Goal: Task Accomplishment & Management: Complete application form

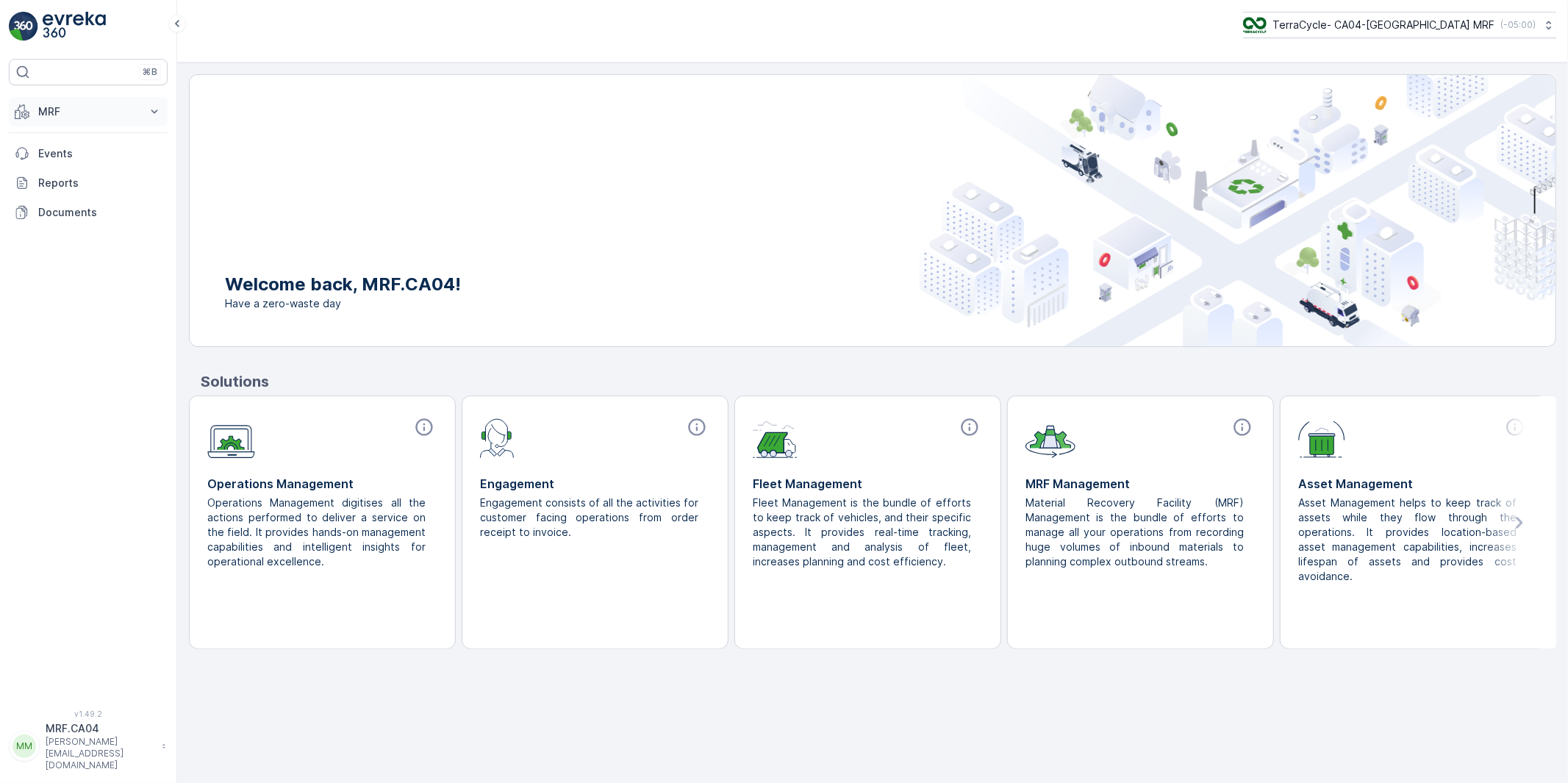
click at [44, 108] on p "MRF" at bounding box center [88, 112] width 100 height 15
click at [59, 221] on p "Outbound" at bounding box center [63, 219] width 50 height 15
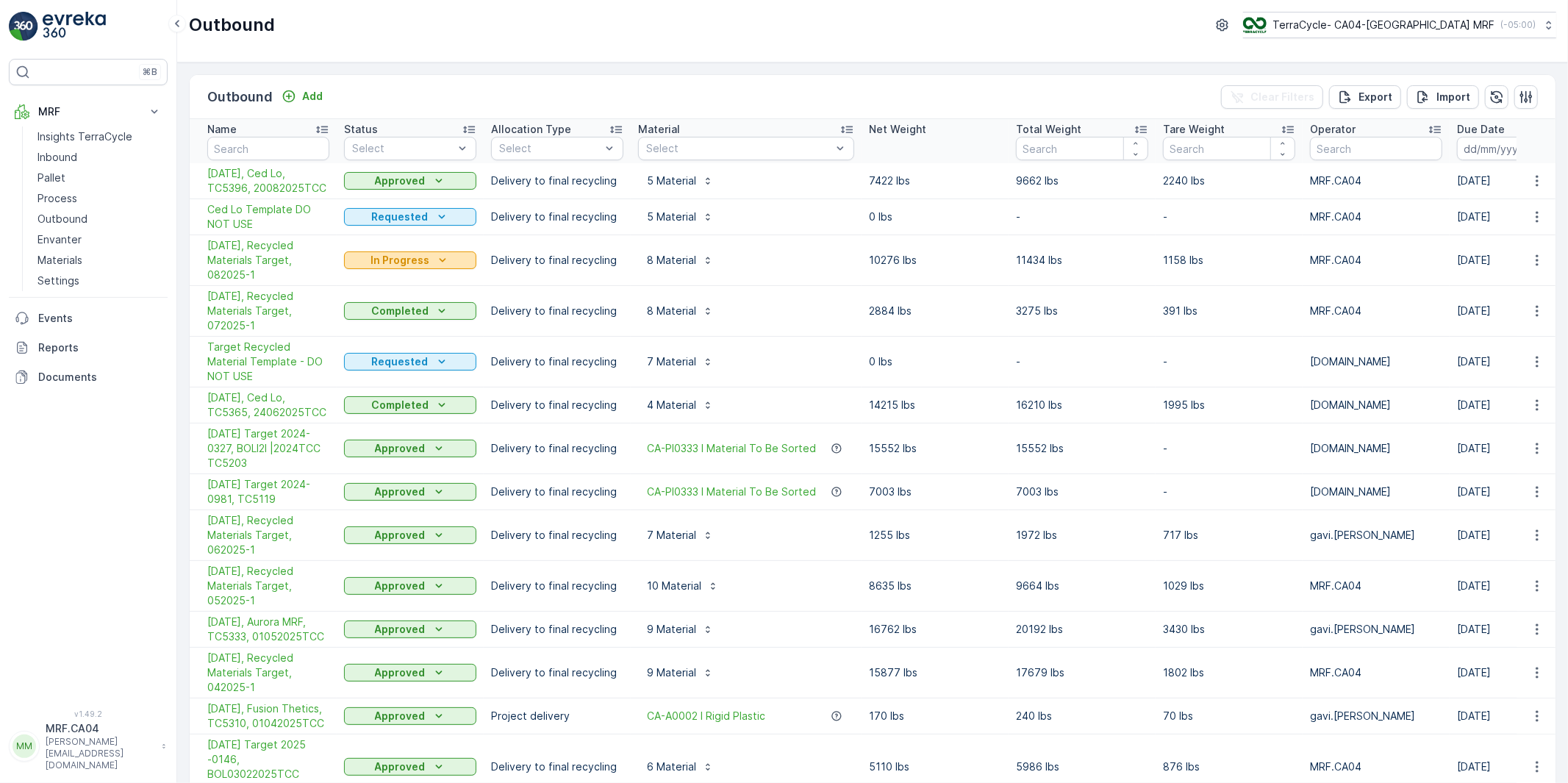
click at [409, 262] on p "In Progress" at bounding box center [400, 260] width 59 height 15
click at [376, 326] on span "Completed" at bounding box center [380, 323] width 55 height 15
click at [410, 261] on p "Completed" at bounding box center [400, 260] width 57 height 15
click at [378, 340] on span "Approved" at bounding box center [377, 344] width 49 height 15
click at [291, 347] on span "Target Recycled Material Template - DO NOT USE" at bounding box center [268, 361] width 122 height 44
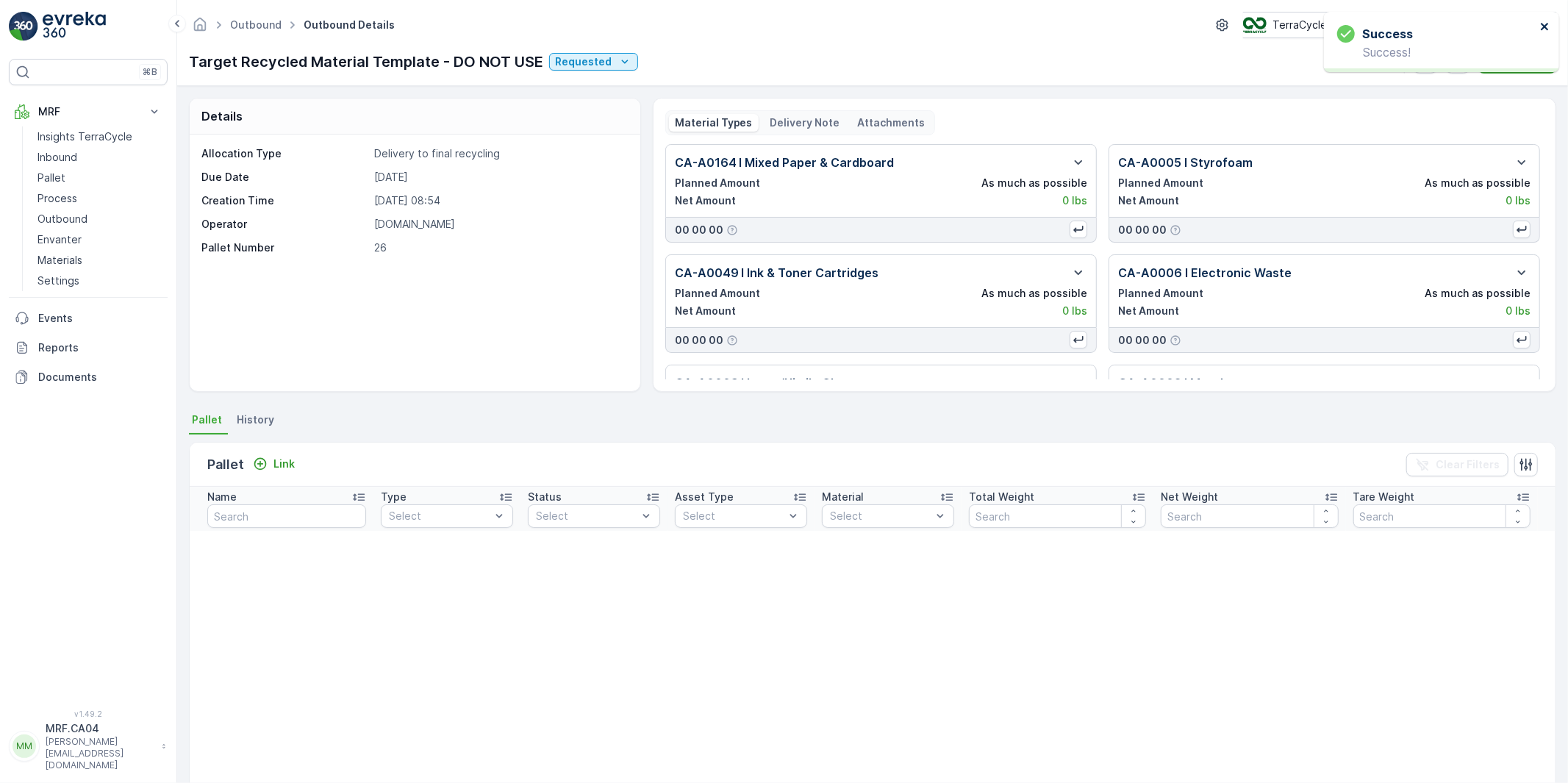
click at [1547, 26] on icon "close" at bounding box center [1545, 27] width 10 height 12
click at [1461, 61] on icon "button" at bounding box center [1457, 62] width 13 height 13
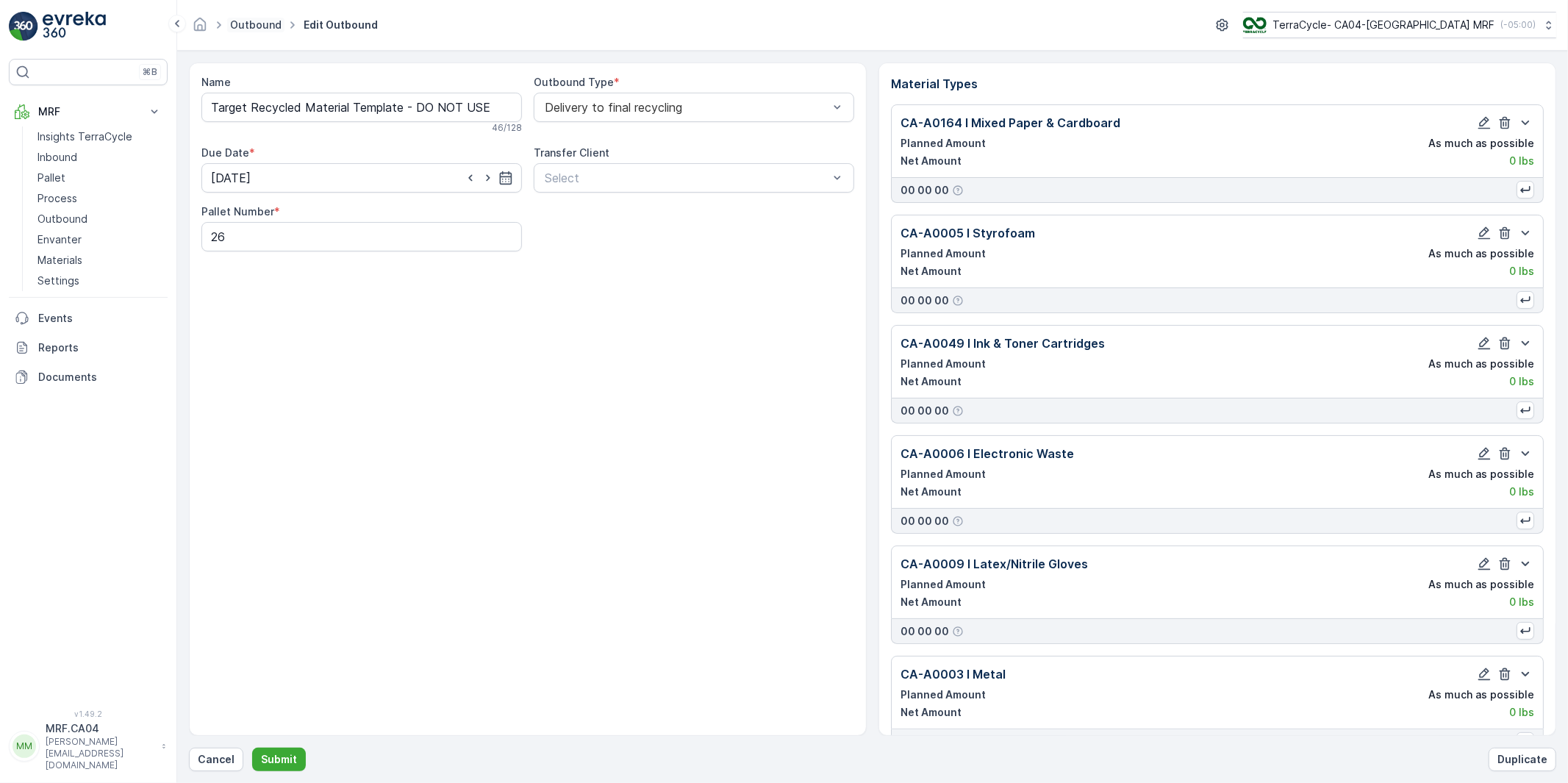
click at [254, 26] on link "Outbound" at bounding box center [255, 24] width 51 height 13
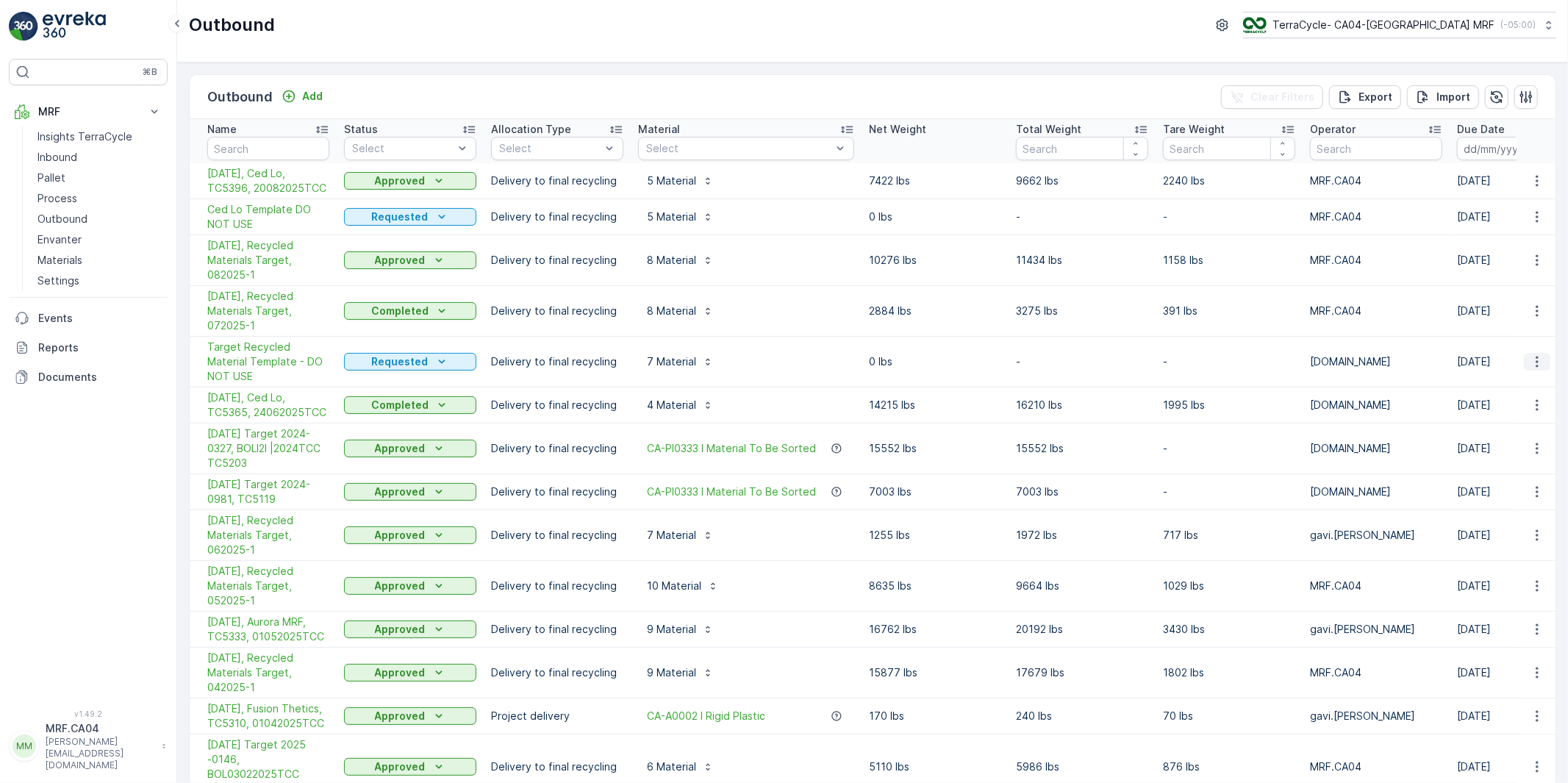
click at [1532, 354] on icon "button" at bounding box center [1537, 362] width 15 height 15
click at [1482, 416] on span "Duplicate Outbound" at bounding box center [1507, 418] width 100 height 15
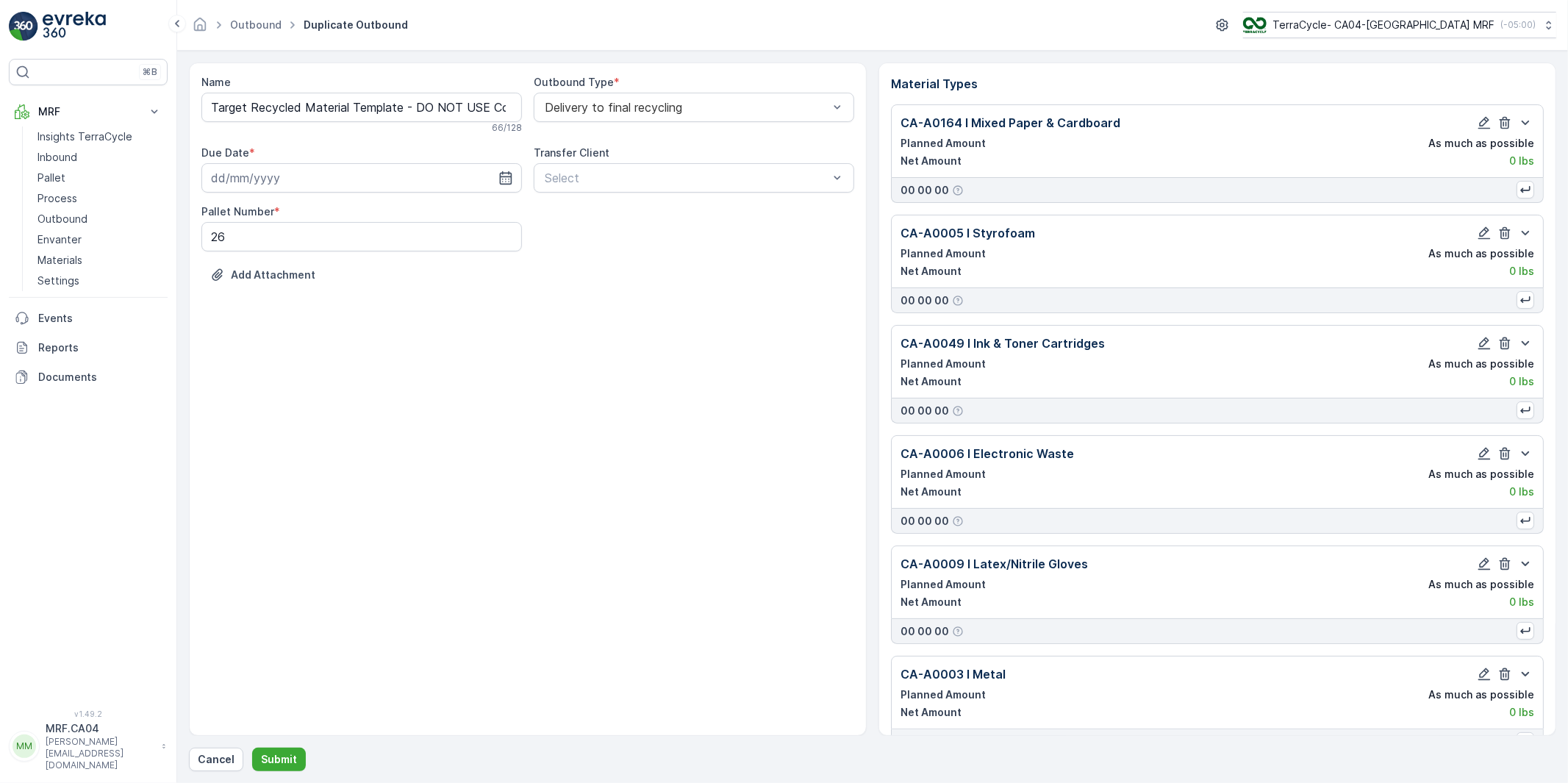
type input "01.07.2025"
click at [257, 26] on link "Outbound" at bounding box center [255, 24] width 51 height 13
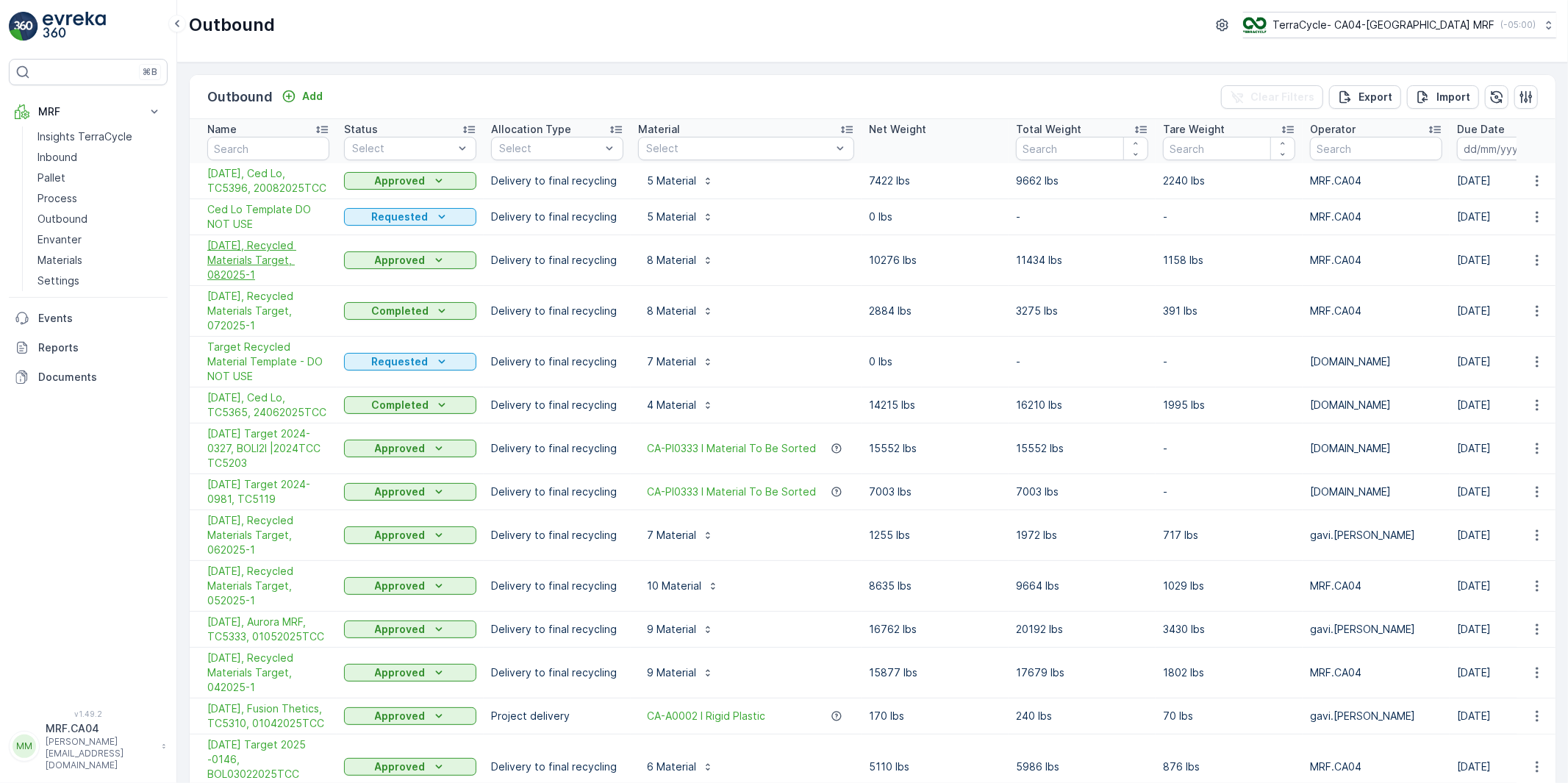
drag, startPoint x: 203, startPoint y: 239, endPoint x: 271, endPoint y: 273, distance: 76.0
click at [271, 273] on td "08/01/25, Recycled Materials Target, 082025-1" at bounding box center [263, 260] width 147 height 51
copy span "08/01/25, Recycled Materials Target, 082025-1"
click at [1534, 354] on icon "button" at bounding box center [1537, 362] width 15 height 15
click at [1492, 415] on span "Duplicate Outbound" at bounding box center [1507, 418] width 100 height 15
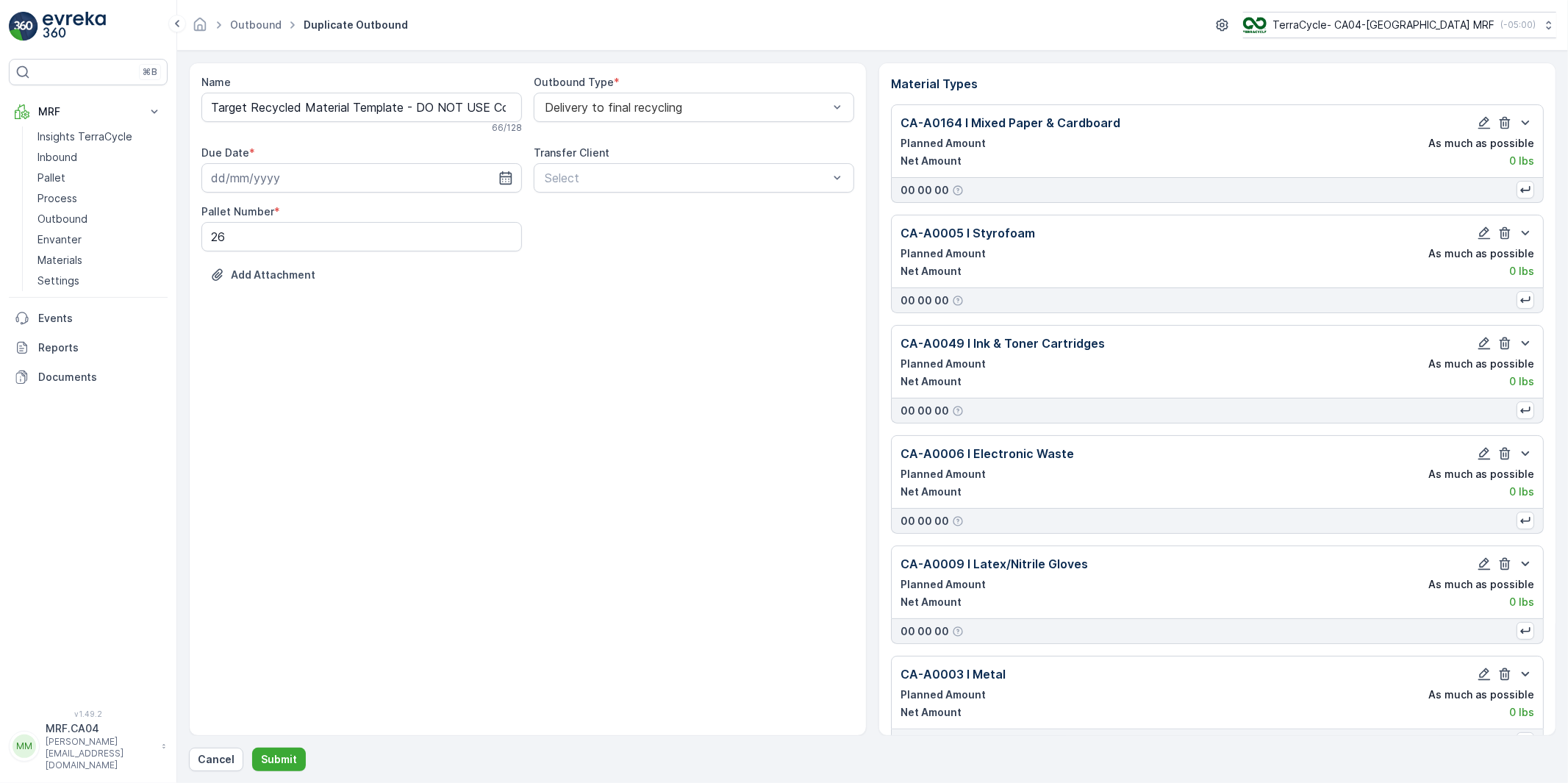
type input "01.07.2025"
click at [360, 111] on input "Target Recycled Material Template - DO NOT USE Copy #1756759058875" at bounding box center [361, 107] width 321 height 29
paste input "09/01/25, Recycled Materials Target, 092025-1"
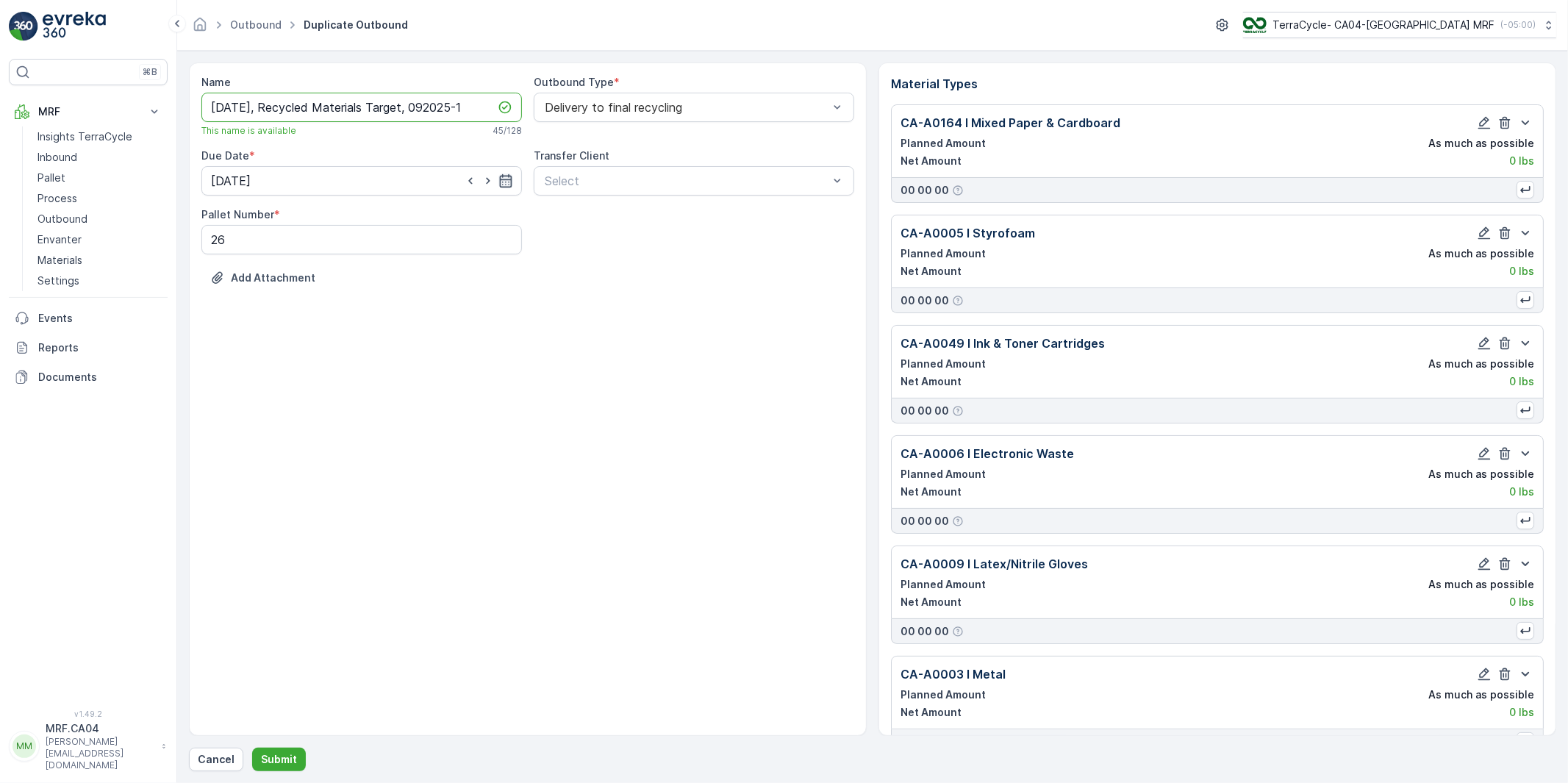
type input "09/01/25, Recycled Materials Target, 092025-1"
click at [502, 178] on icon "button" at bounding box center [506, 181] width 15 height 15
click at [363, 216] on p "[DATE]" at bounding box center [356, 217] width 34 height 15
click at [279, 387] on div "30" at bounding box center [279, 393] width 23 height 23
type input "[DATE]"
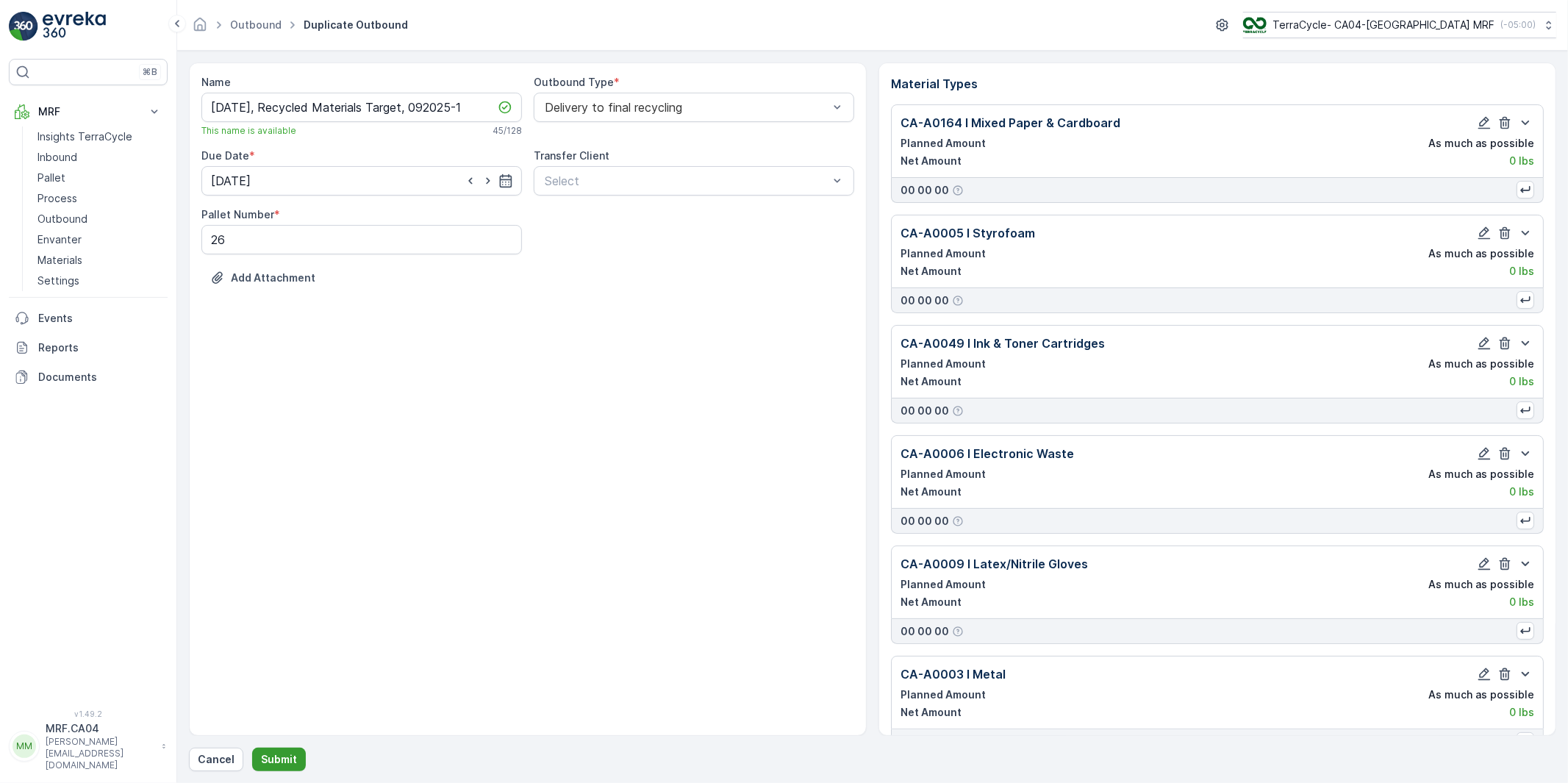
click at [284, 758] on p "Submit" at bounding box center [279, 760] width 36 height 15
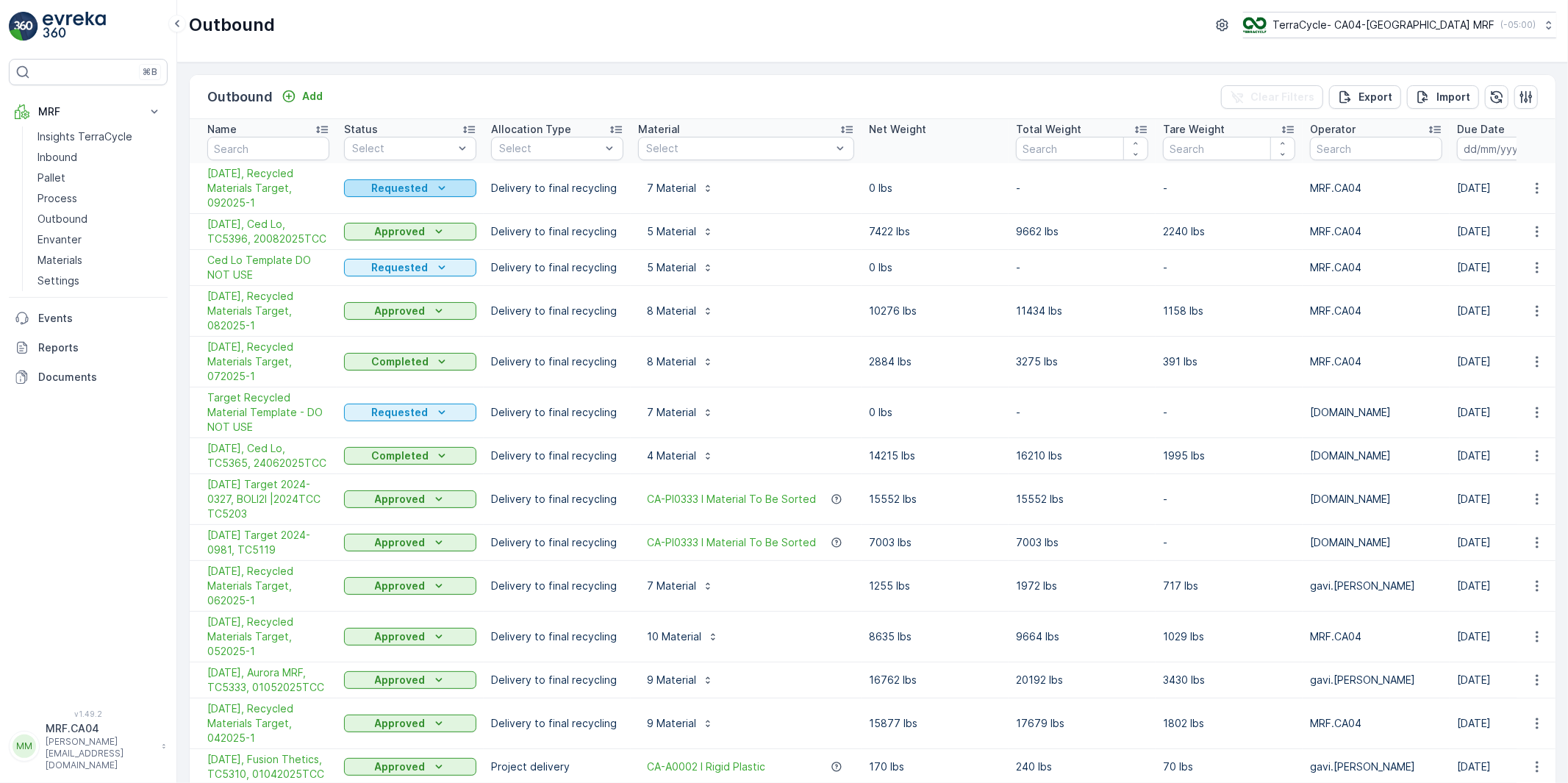
click at [411, 189] on p "Requested" at bounding box center [400, 188] width 57 height 15
click at [395, 229] on span "In Progress" at bounding box center [380, 231] width 55 height 15
click at [1547, 25] on icon "close" at bounding box center [1545, 27] width 10 height 12
click at [1548, 24] on icon at bounding box center [1548, 25] width 15 height 15
click at [64, 735] on p "MRF.CA04" at bounding box center [100, 729] width 109 height 15
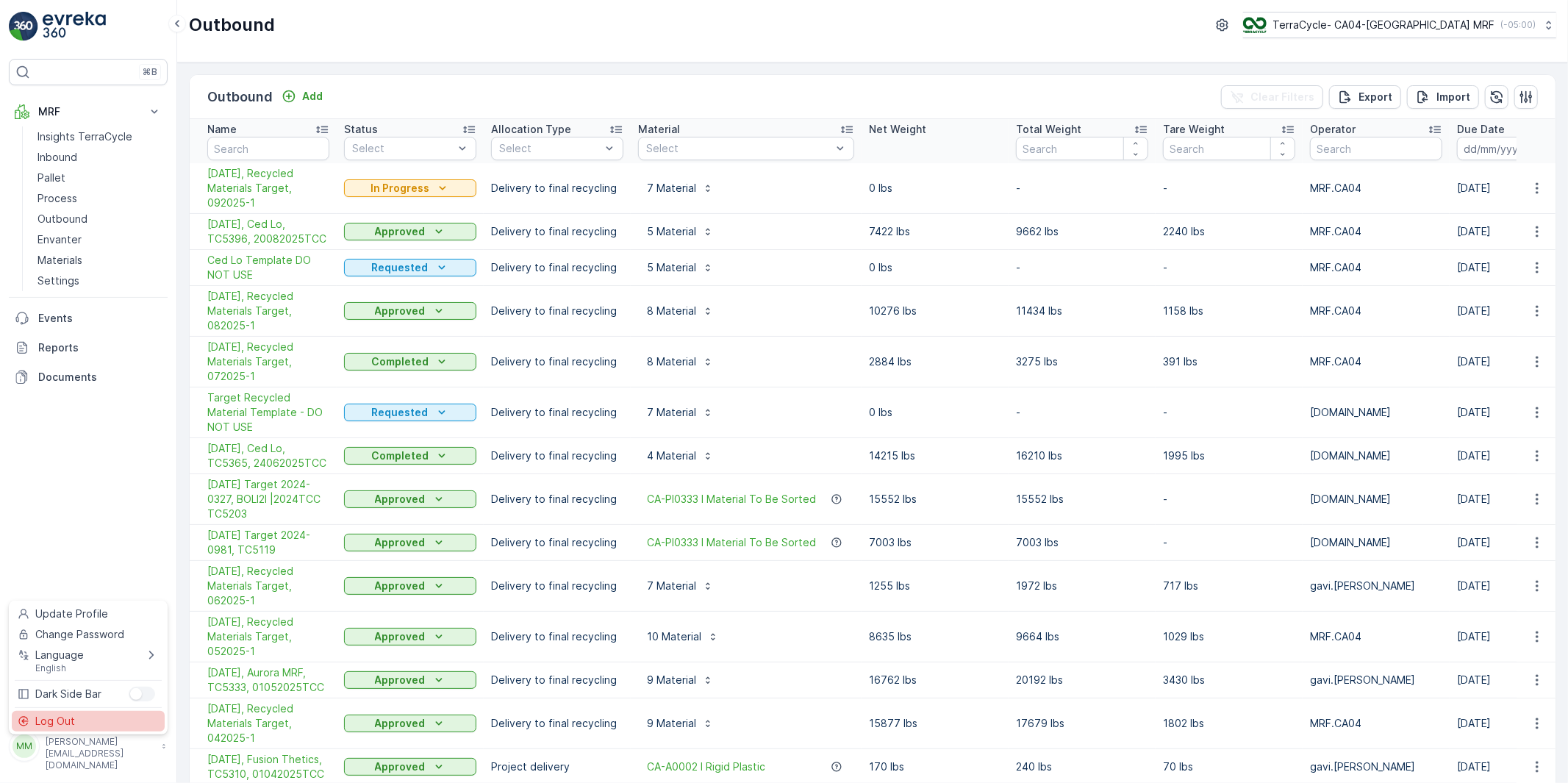
click at [80, 723] on div "Log Out" at bounding box center [88, 721] width 153 height 21
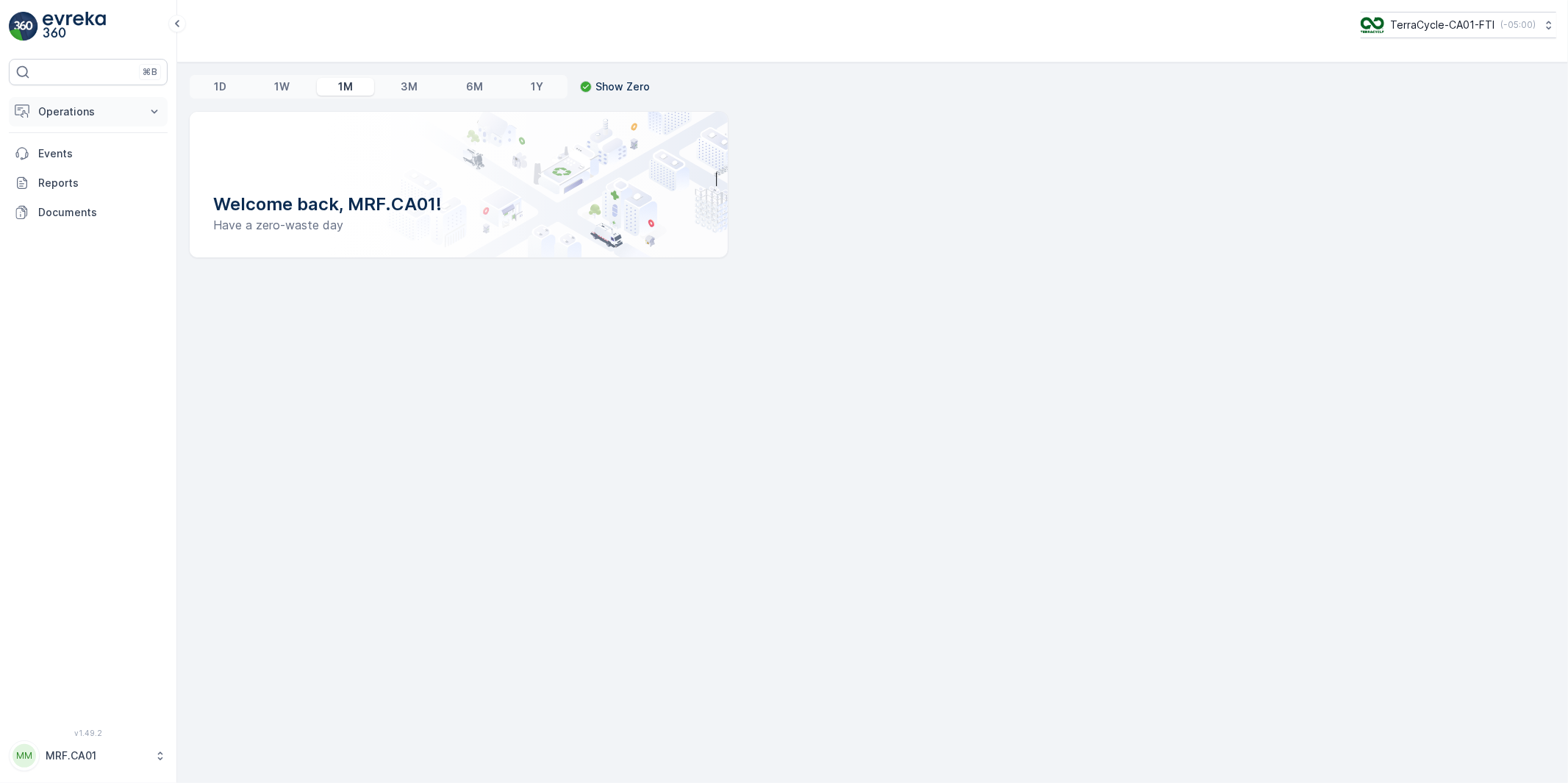
click at [66, 112] on p "Operations" at bounding box center [88, 112] width 100 height 15
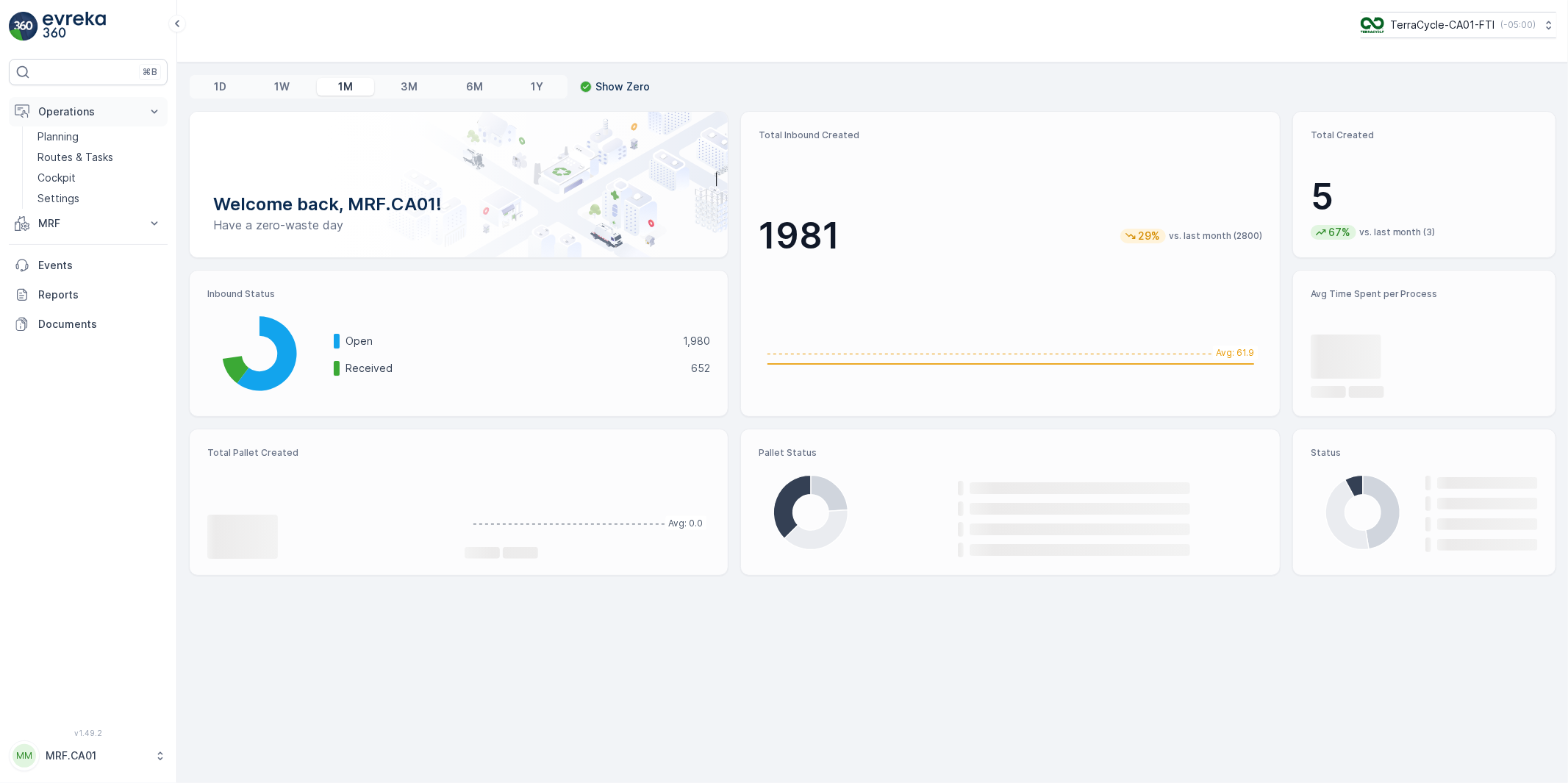
click at [68, 112] on p "Operations" at bounding box center [88, 112] width 100 height 15
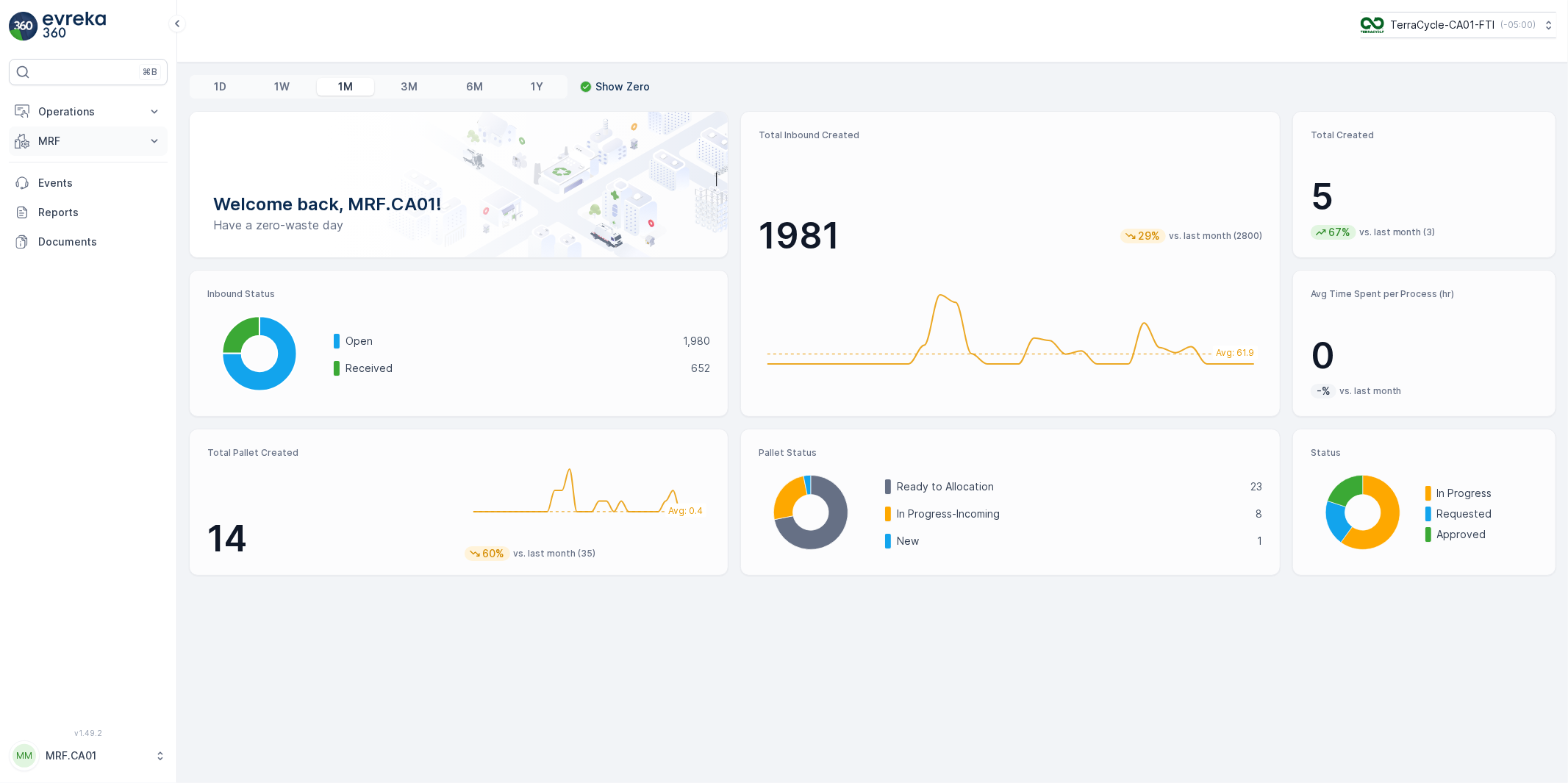
click at [53, 134] on p "MRF" at bounding box center [88, 142] width 100 height 15
click at [59, 250] on p "Outbound" at bounding box center [63, 249] width 50 height 15
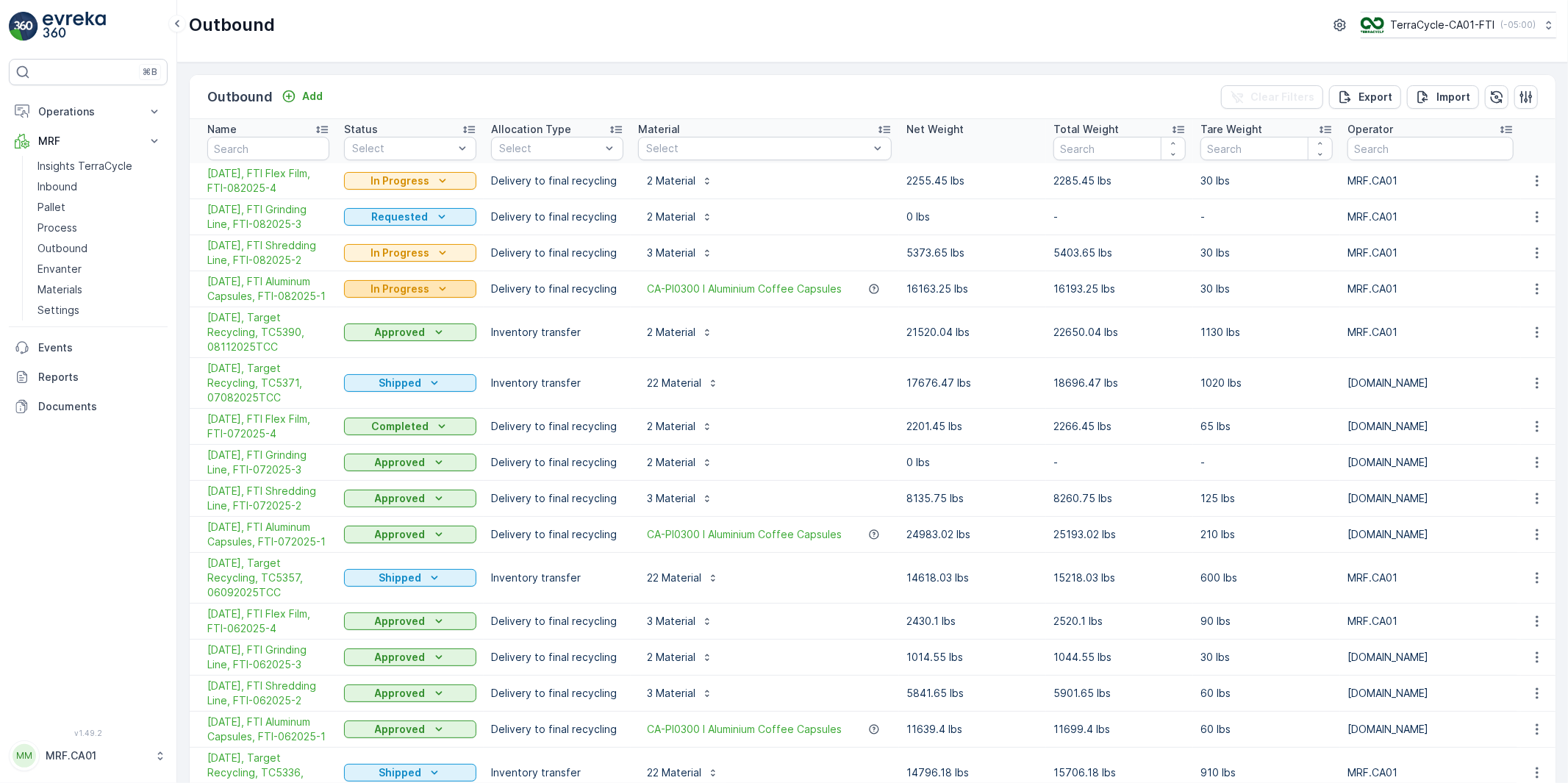
click at [442, 291] on icon "In Progress" at bounding box center [442, 289] width 15 height 15
click at [371, 355] on span "Completed" at bounding box center [380, 353] width 55 height 15
click at [437, 252] on icon "In Progress" at bounding box center [442, 253] width 15 height 15
click at [379, 316] on span "Completed" at bounding box center [380, 317] width 55 height 15
click at [439, 215] on icon "Requested" at bounding box center [442, 217] width 15 height 15
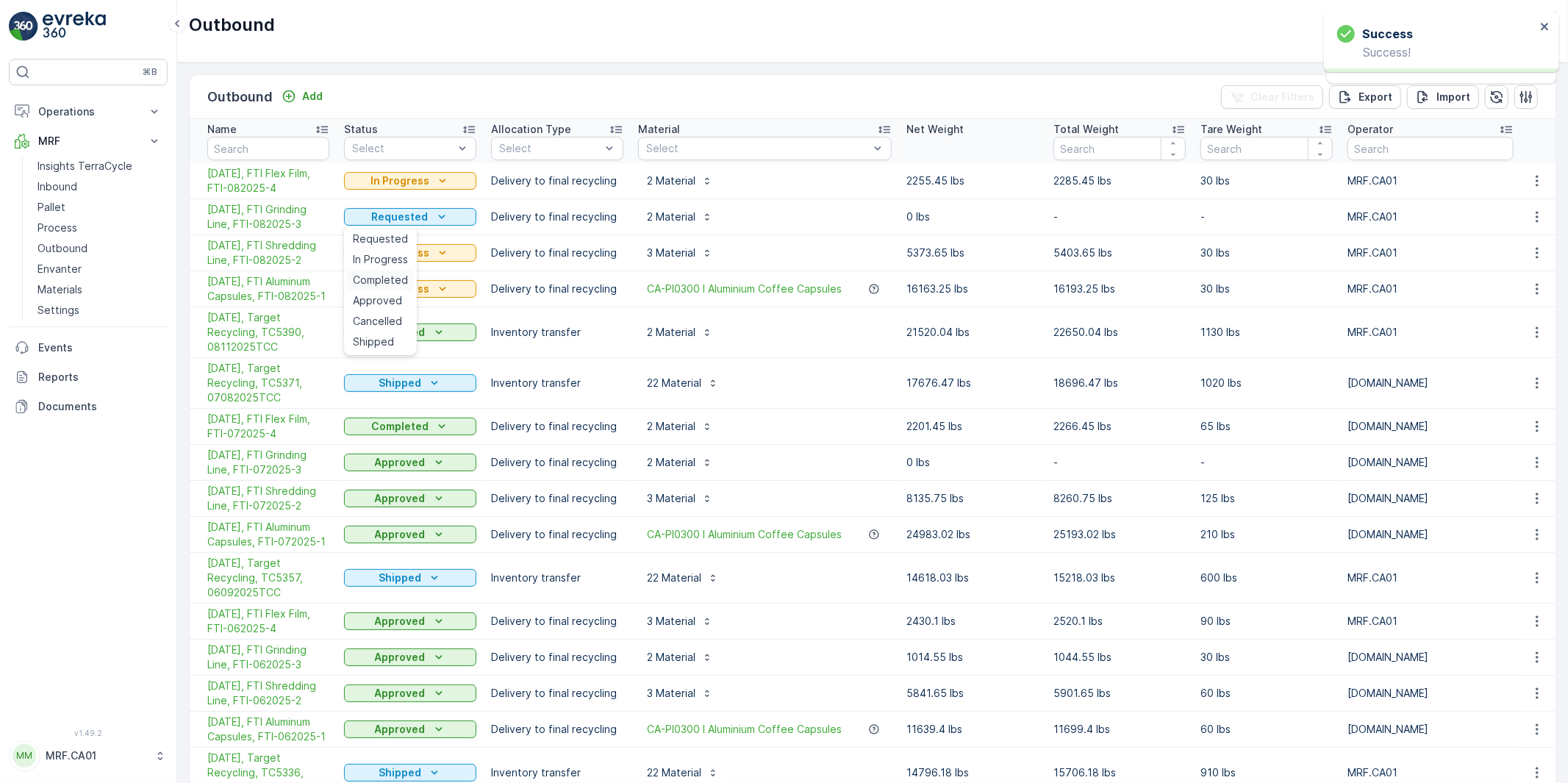
click at [379, 281] on span "Completed" at bounding box center [380, 281] width 55 height 15
click at [380, 245] on span "Completed" at bounding box center [380, 245] width 55 height 15
click at [281, 152] on input "text" at bounding box center [268, 148] width 122 height 23
type input "template"
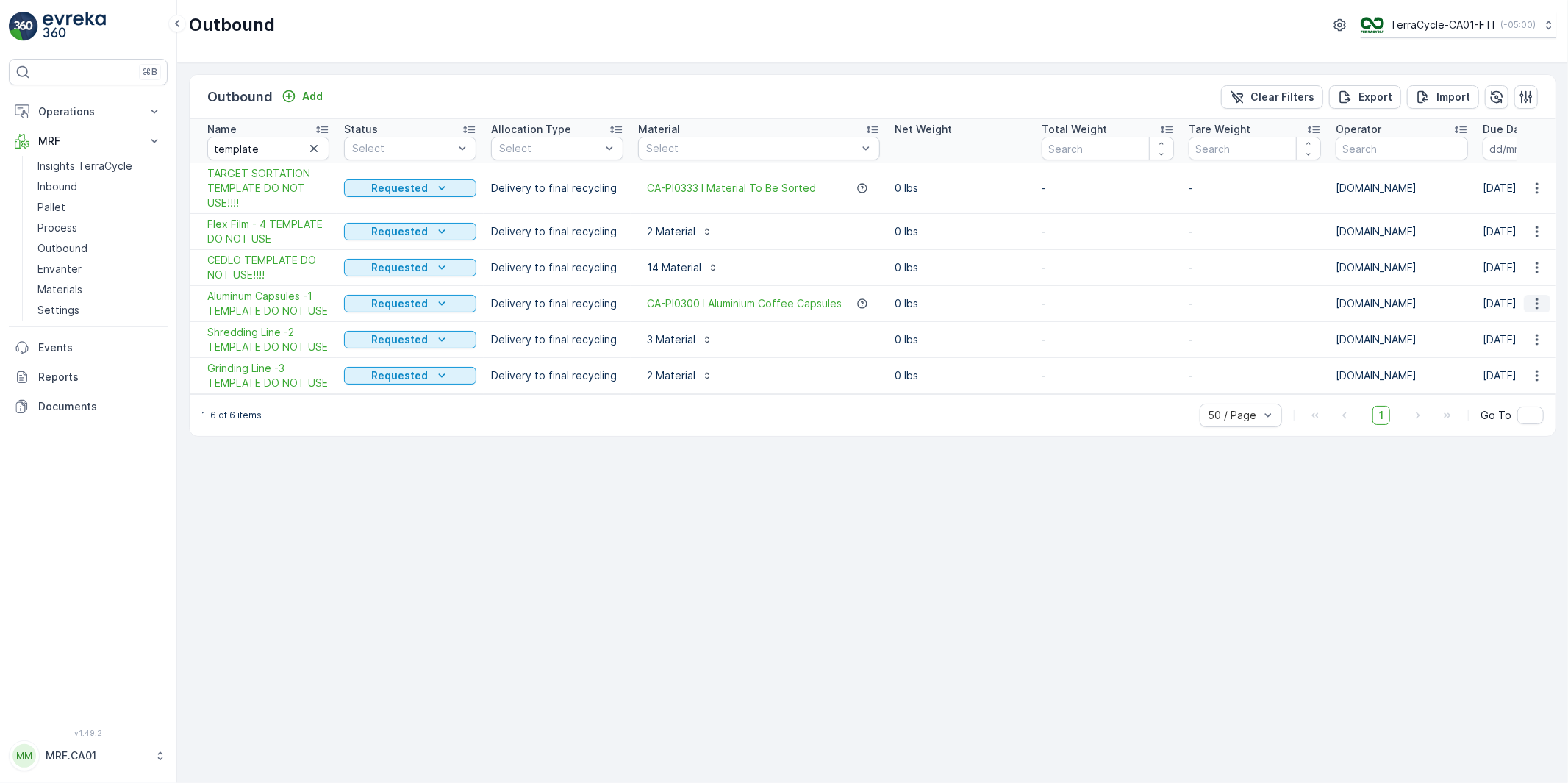
click at [1534, 301] on icon "button" at bounding box center [1537, 304] width 15 height 15
click at [1479, 365] on span "Duplicate Outbound" at bounding box center [1507, 367] width 100 height 15
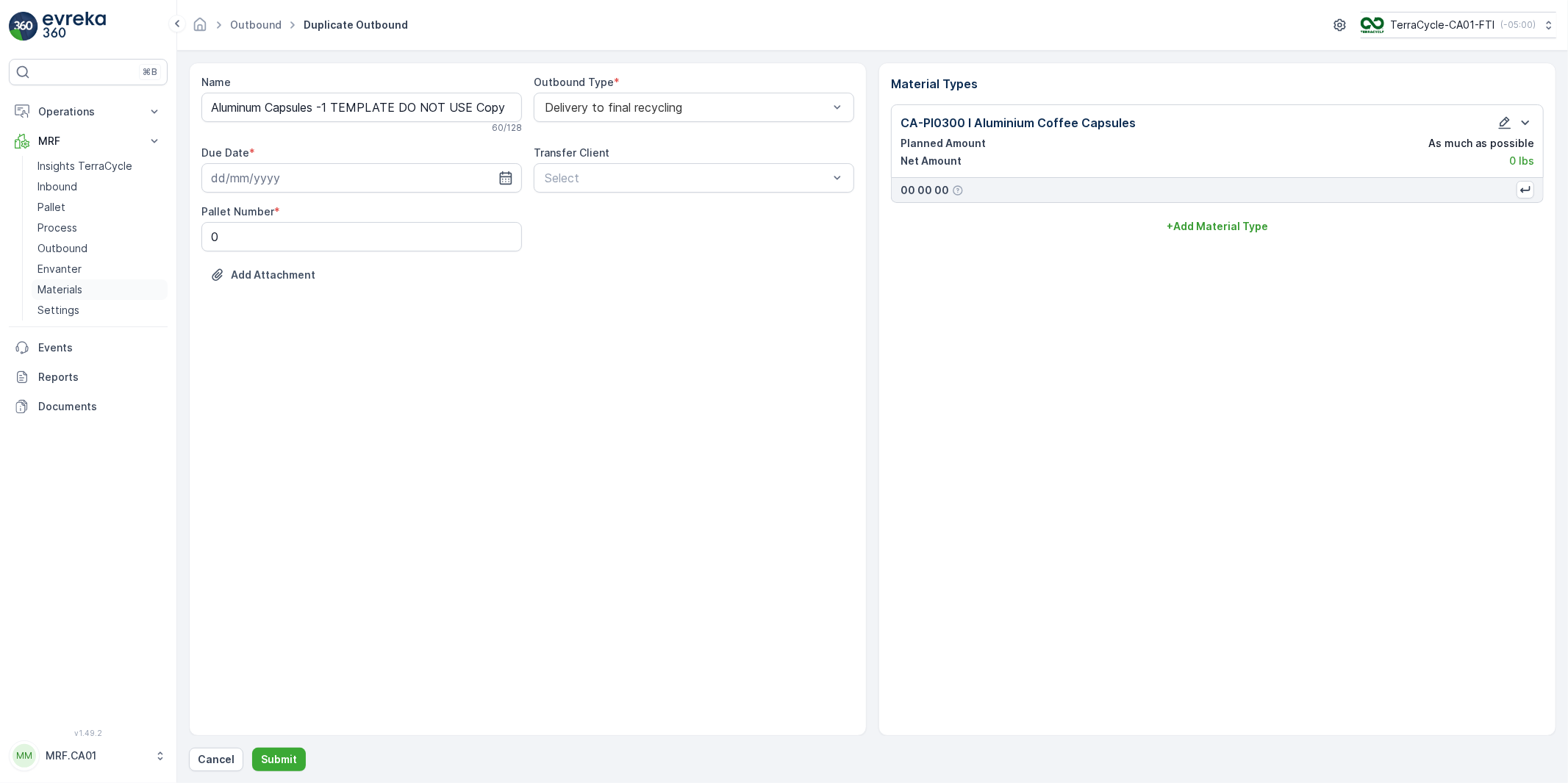
type input "[DATE]"
click at [297, 112] on input "Aluminum Capsules -1 TEMPLATE DO NOT USE Copy #1756759195677" at bounding box center [361, 107] width 321 height 29
click at [296, 112] on input "Aluminum Capsules -1 TEMPLATE DO NOT USE Copy #1756759195677" at bounding box center [361, 107] width 321 height 29
paste input "[DATE], FTI Aluminum Capsules, FTI-092025-1"
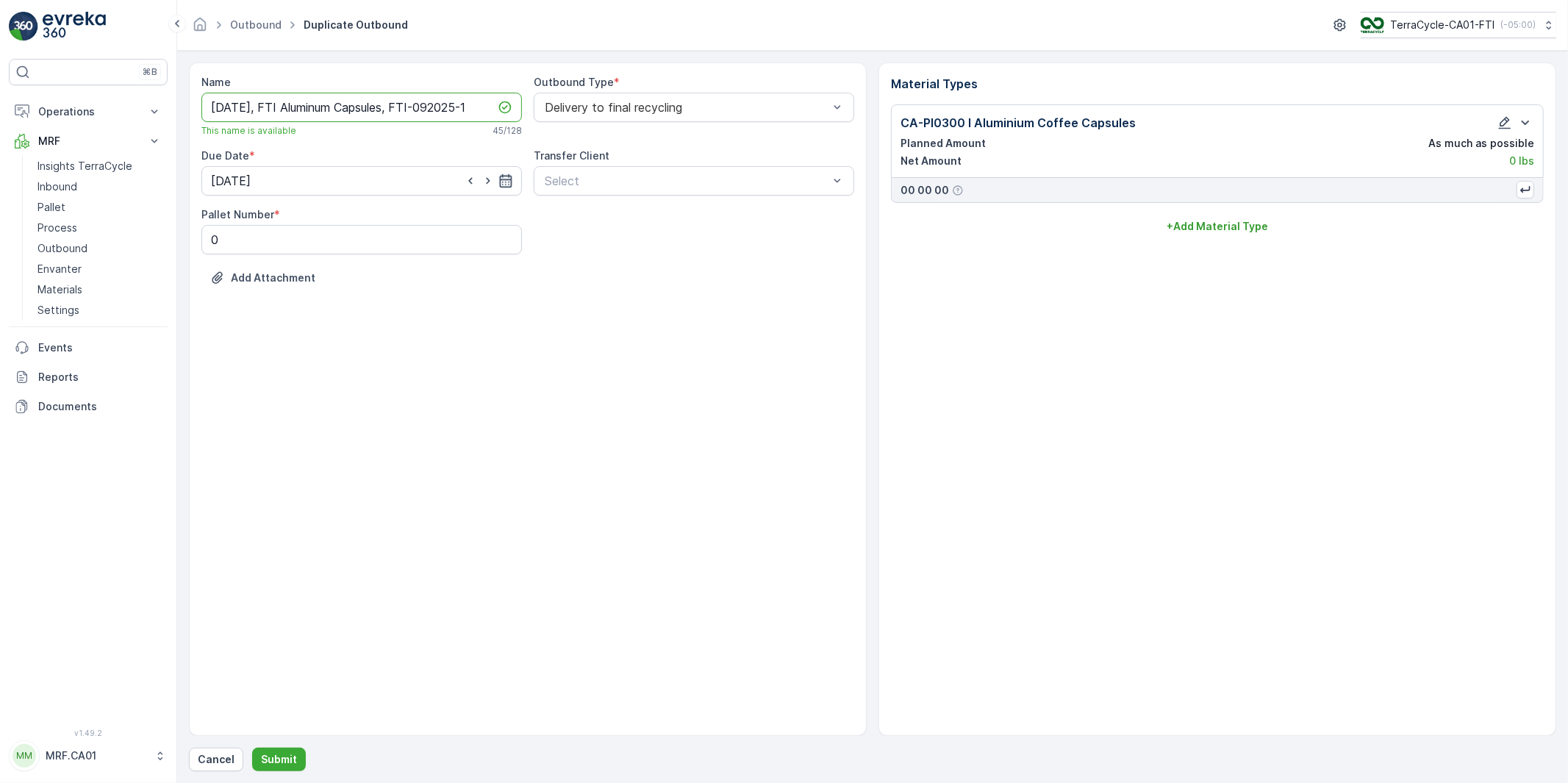
type input "[DATE], FTI Aluminum Capsules, FTI-092025-1"
click at [507, 178] on icon "button" at bounding box center [506, 181] width 15 height 15
click at [361, 223] on p "[DATE]" at bounding box center [356, 217] width 34 height 15
click at [276, 390] on div "30" at bounding box center [279, 393] width 23 height 23
type input "[DATE]"
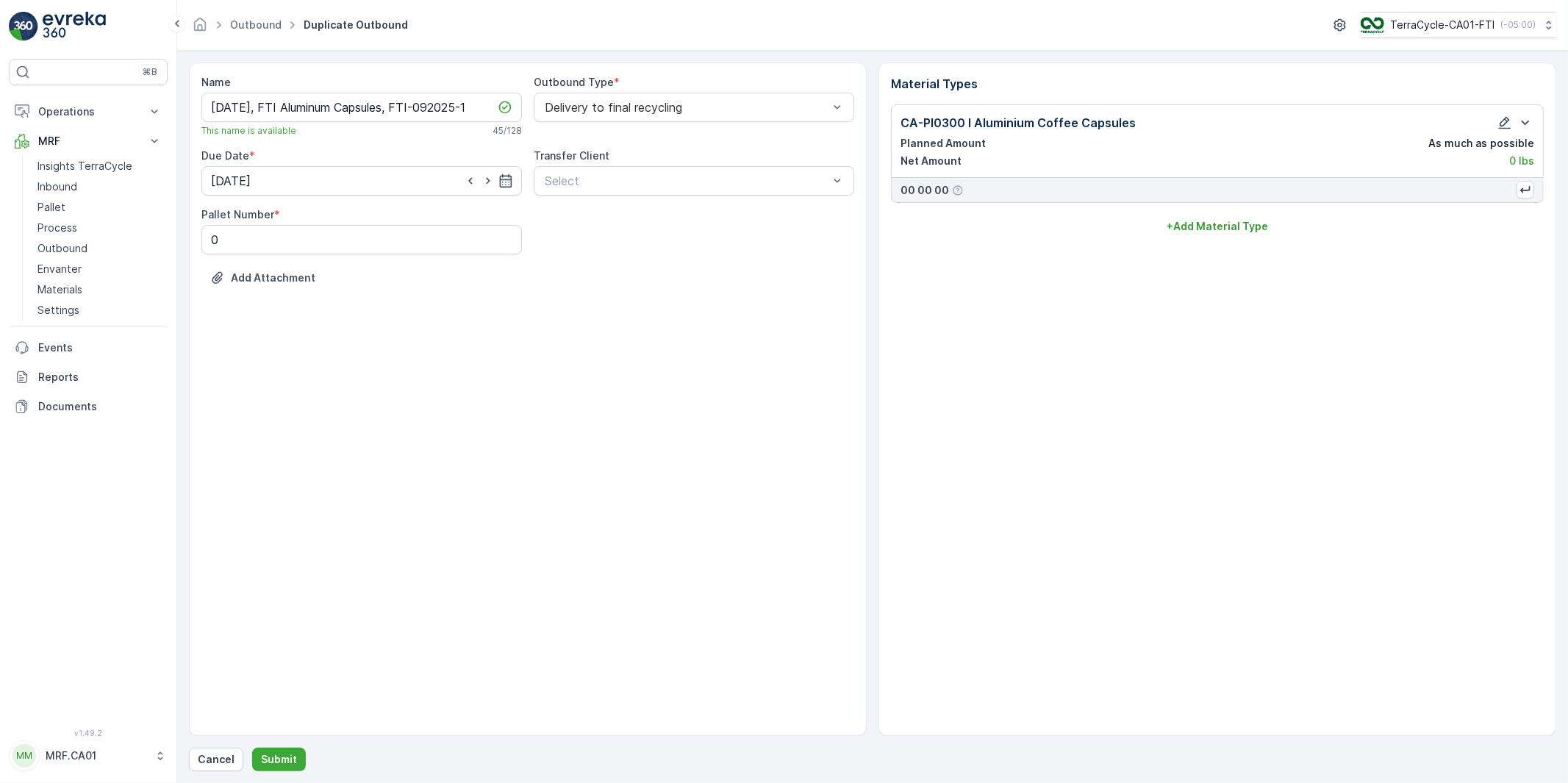
click at [567, 393] on div "Name [DATE], FTI Aluminum Capsules, FTI-092025-1 This name is available 45 / 12…" at bounding box center [528, 399] width 678 height 673
click at [279, 755] on p "Submit" at bounding box center [279, 760] width 36 height 15
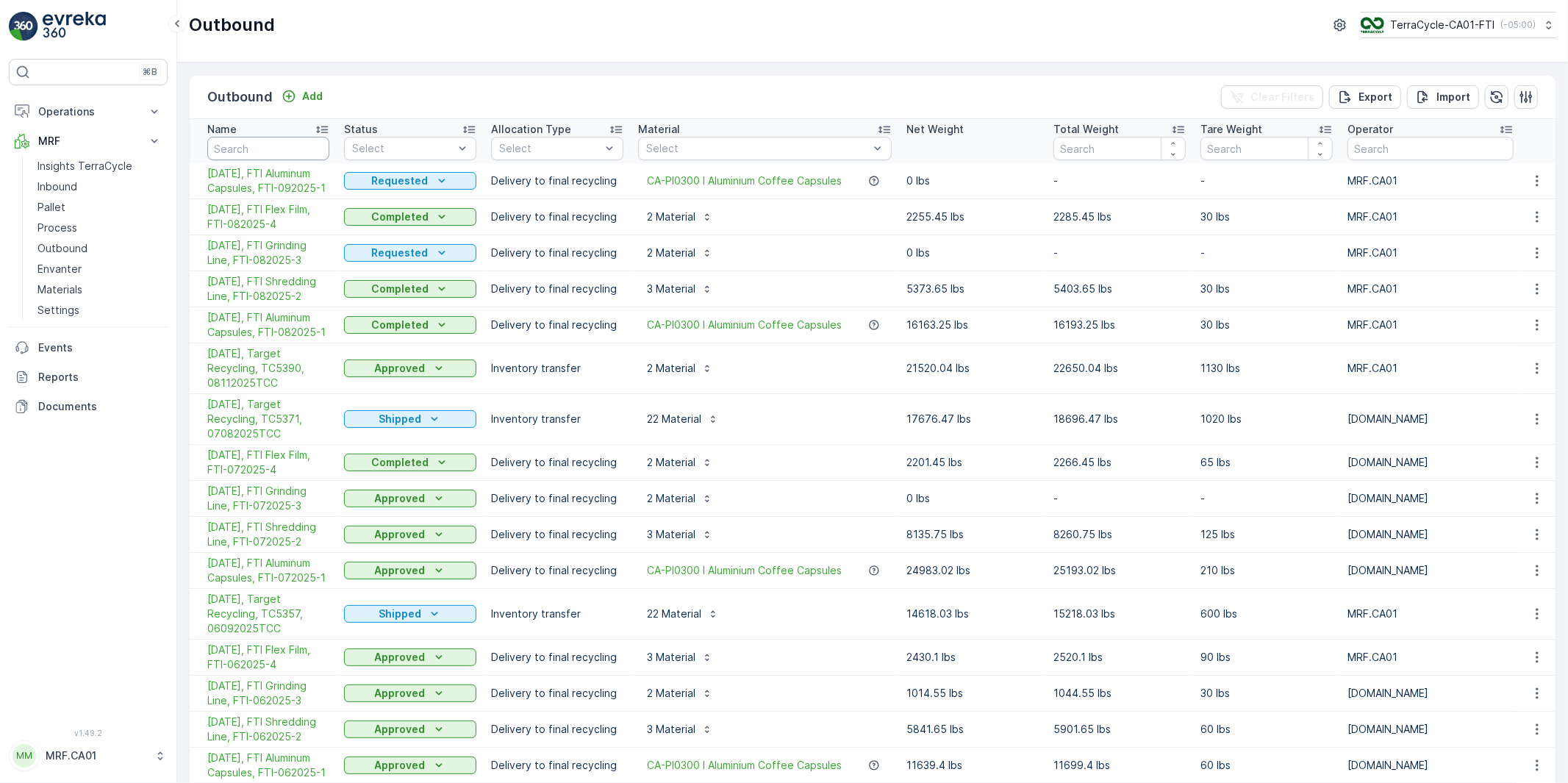
click at [257, 154] on input "text" at bounding box center [268, 148] width 122 height 23
type input "template"
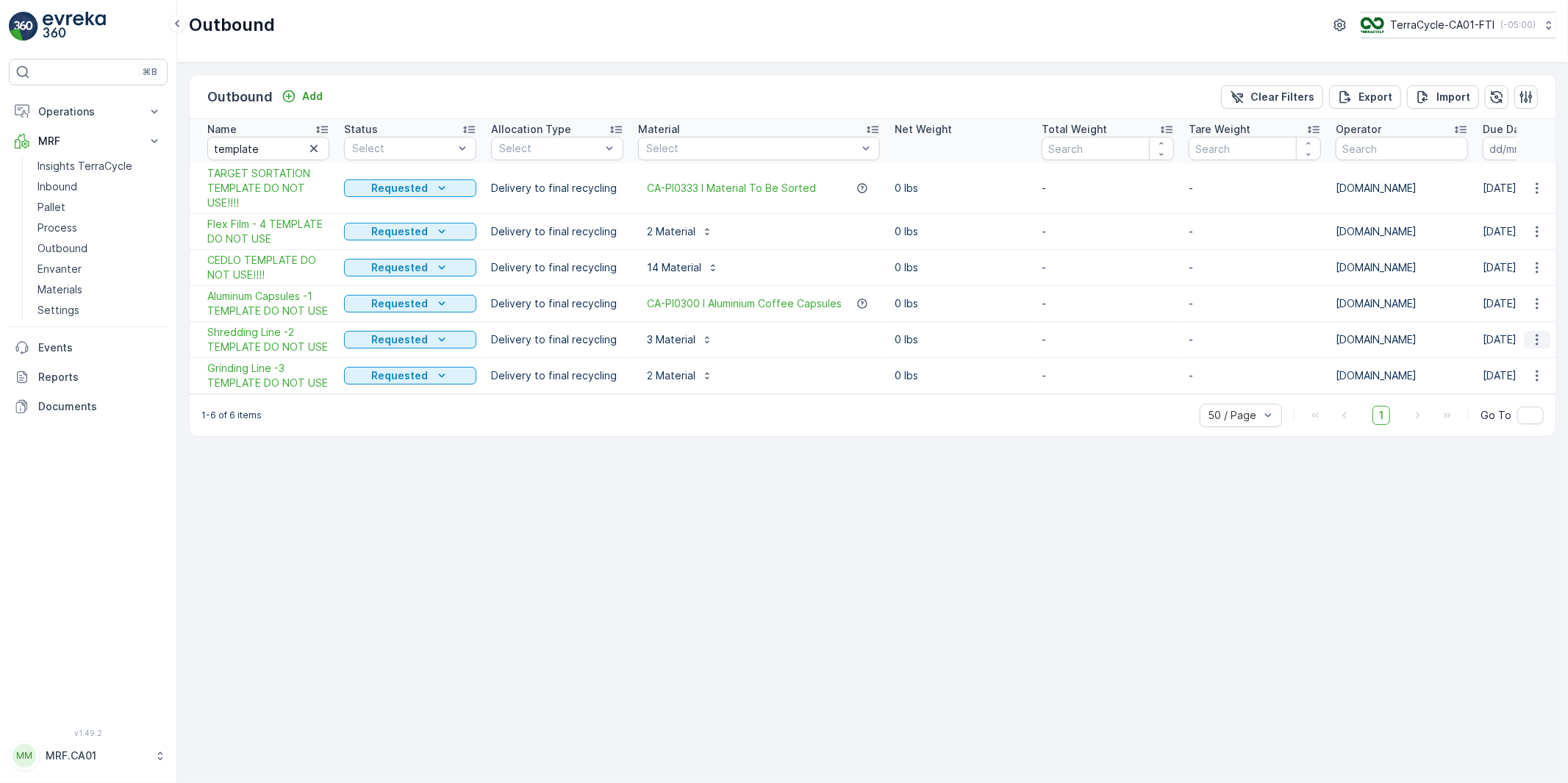
click at [1537, 336] on icon "button" at bounding box center [1536, 339] width 3 height 11
click at [1493, 400] on span "Duplicate Outbound" at bounding box center [1507, 403] width 100 height 15
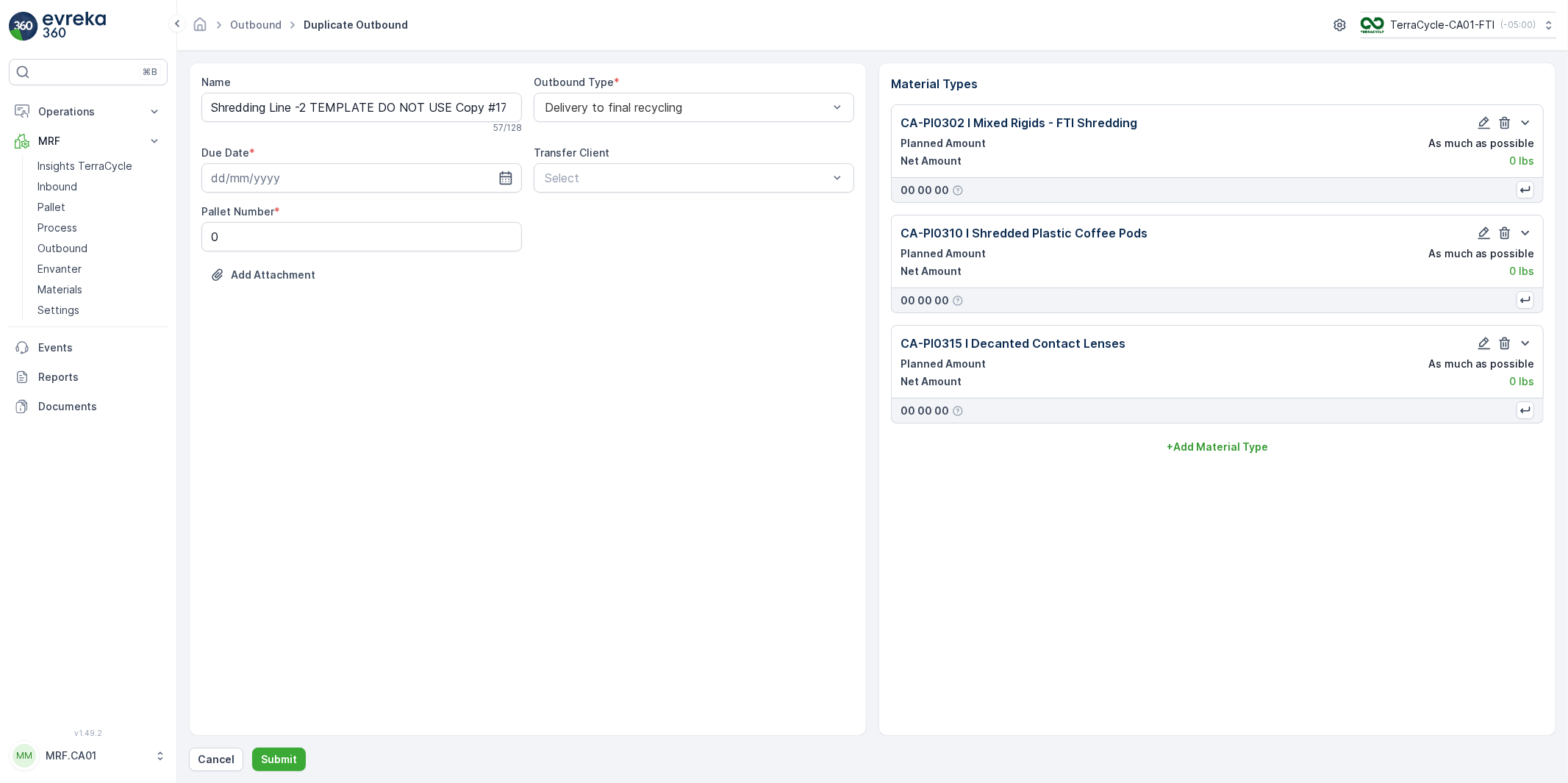
type input "[DATE]"
click at [346, 111] on input "Shredding Line -2 TEMPLATE DO NOT USE Copy #1756759232476" at bounding box center [361, 107] width 321 height 29
click at [344, 111] on input "Shredding Line -2 TEMPLATE DO NOT USE Copy #1756759232476" at bounding box center [361, 107] width 321 height 29
paste input "[DATE], FTI Shredding Line, FTI-092025-2"
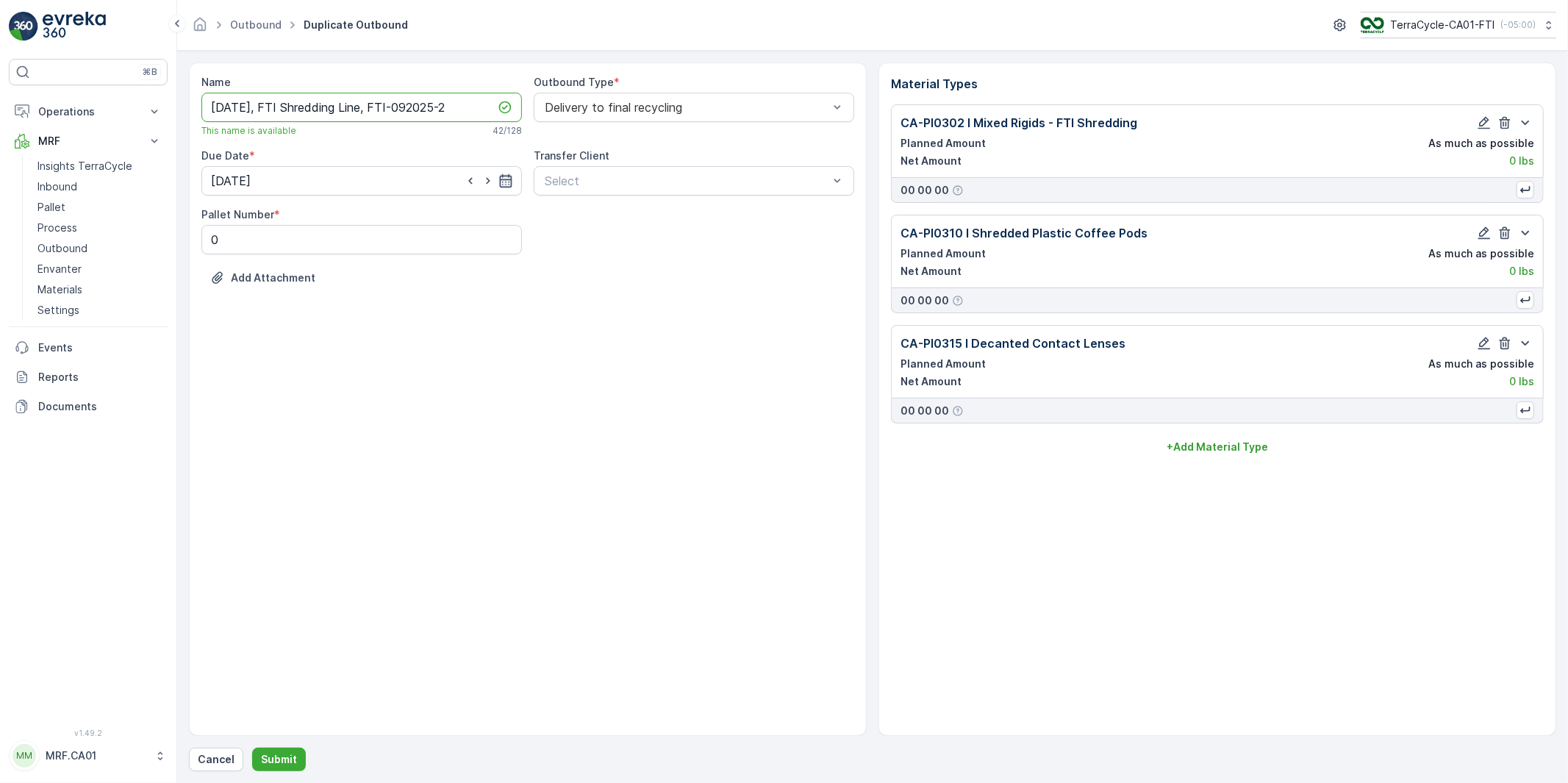
type input "[DATE], FTI Shredding Line, FTI-092025-2"
click at [505, 181] on icon "button" at bounding box center [506, 181] width 15 height 15
click at [350, 219] on p "[DATE]" at bounding box center [356, 217] width 34 height 15
click at [278, 392] on div "30" at bounding box center [279, 393] width 23 height 23
type input "[DATE]"
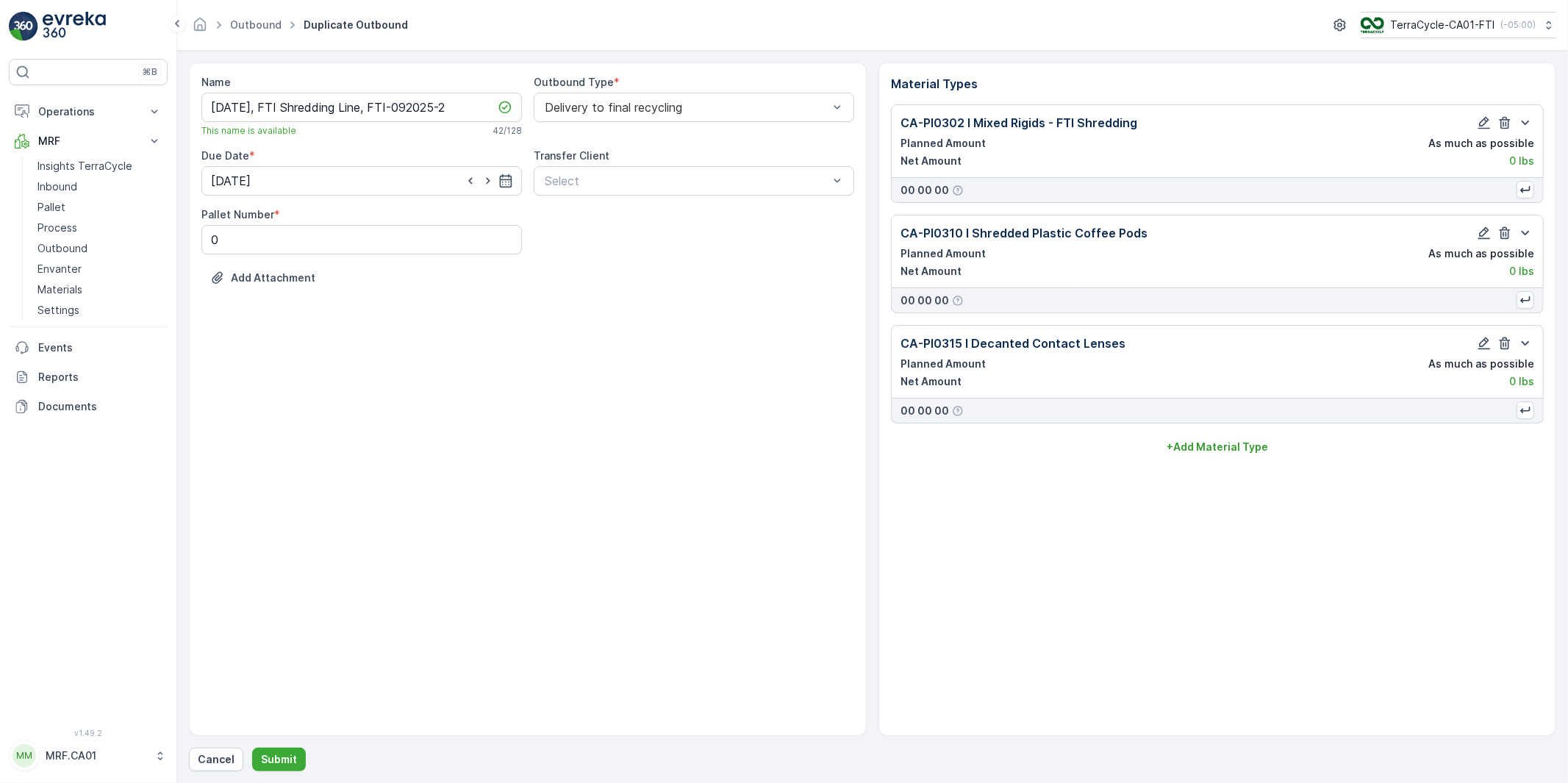
click at [482, 463] on div "Name [DATE], FTI Shredding Line, FTI-092025-2 This name is available 42 / 128 O…" at bounding box center [528, 399] width 678 height 673
click at [284, 759] on p "Submit" at bounding box center [279, 760] width 36 height 15
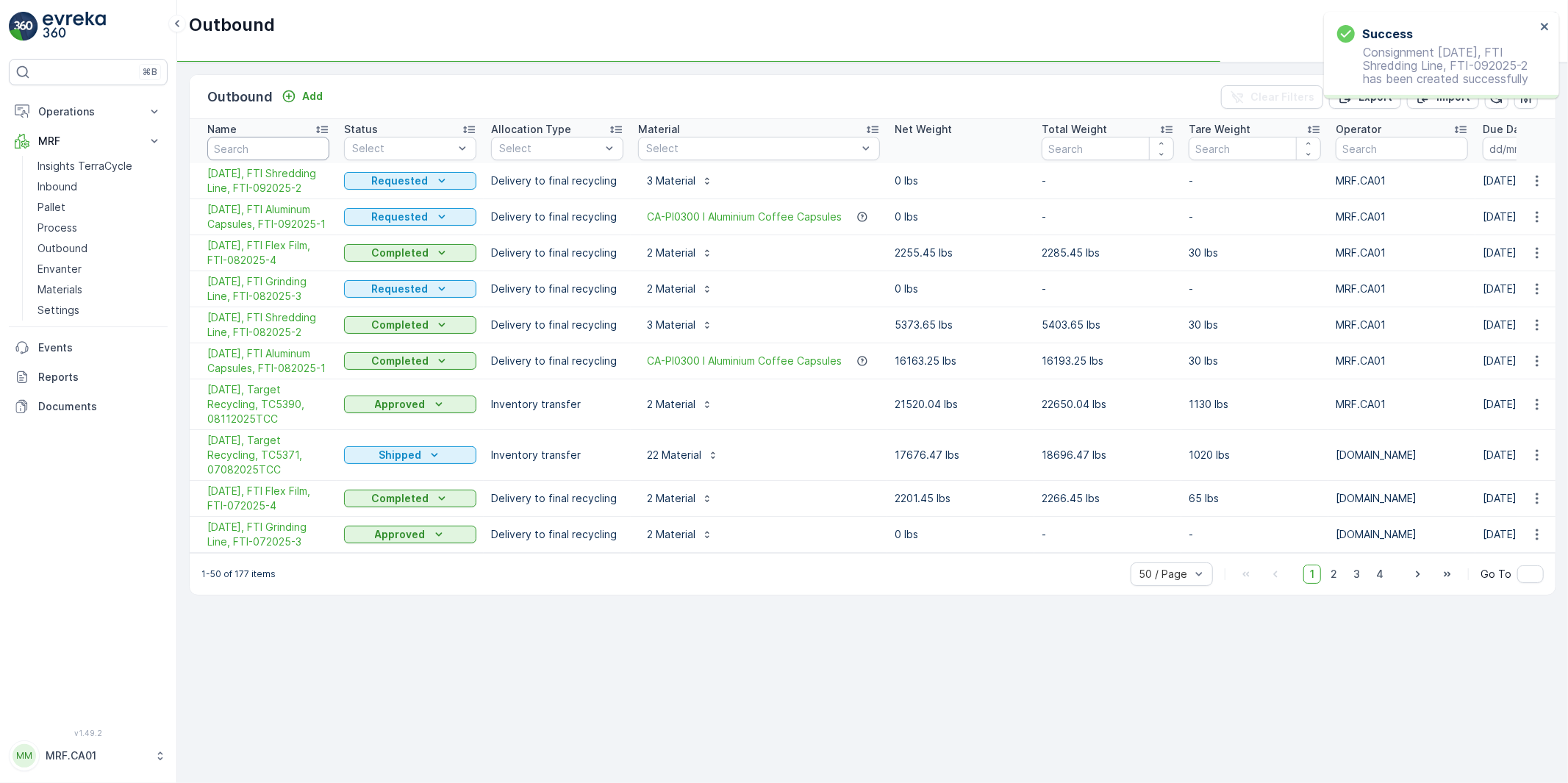
click at [276, 142] on input "text" at bounding box center [268, 148] width 122 height 23
type input "template"
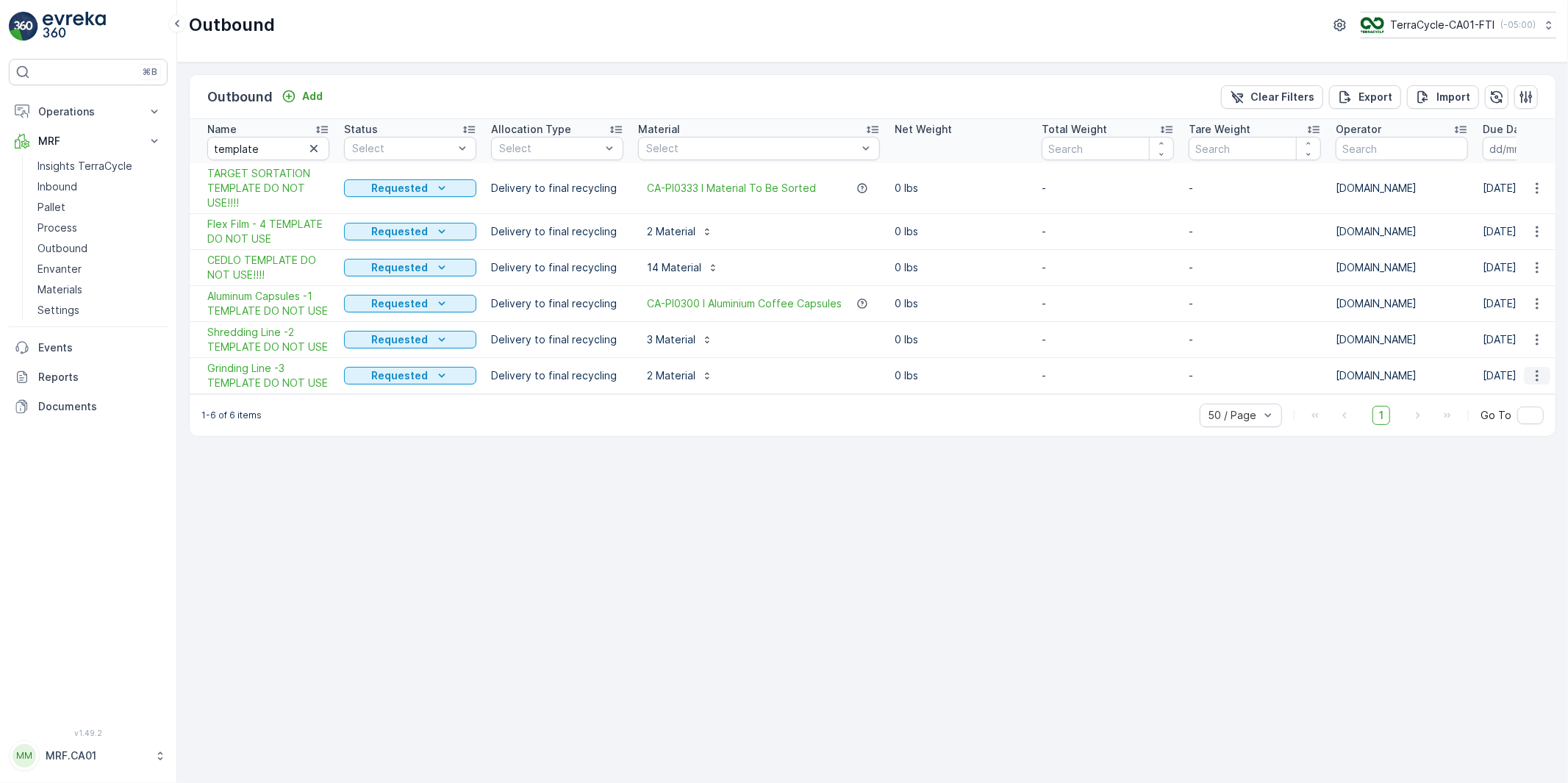
click at [1536, 377] on icon "button" at bounding box center [1537, 376] width 15 height 15
click at [1496, 439] on span "Duplicate Outbound" at bounding box center [1507, 439] width 100 height 15
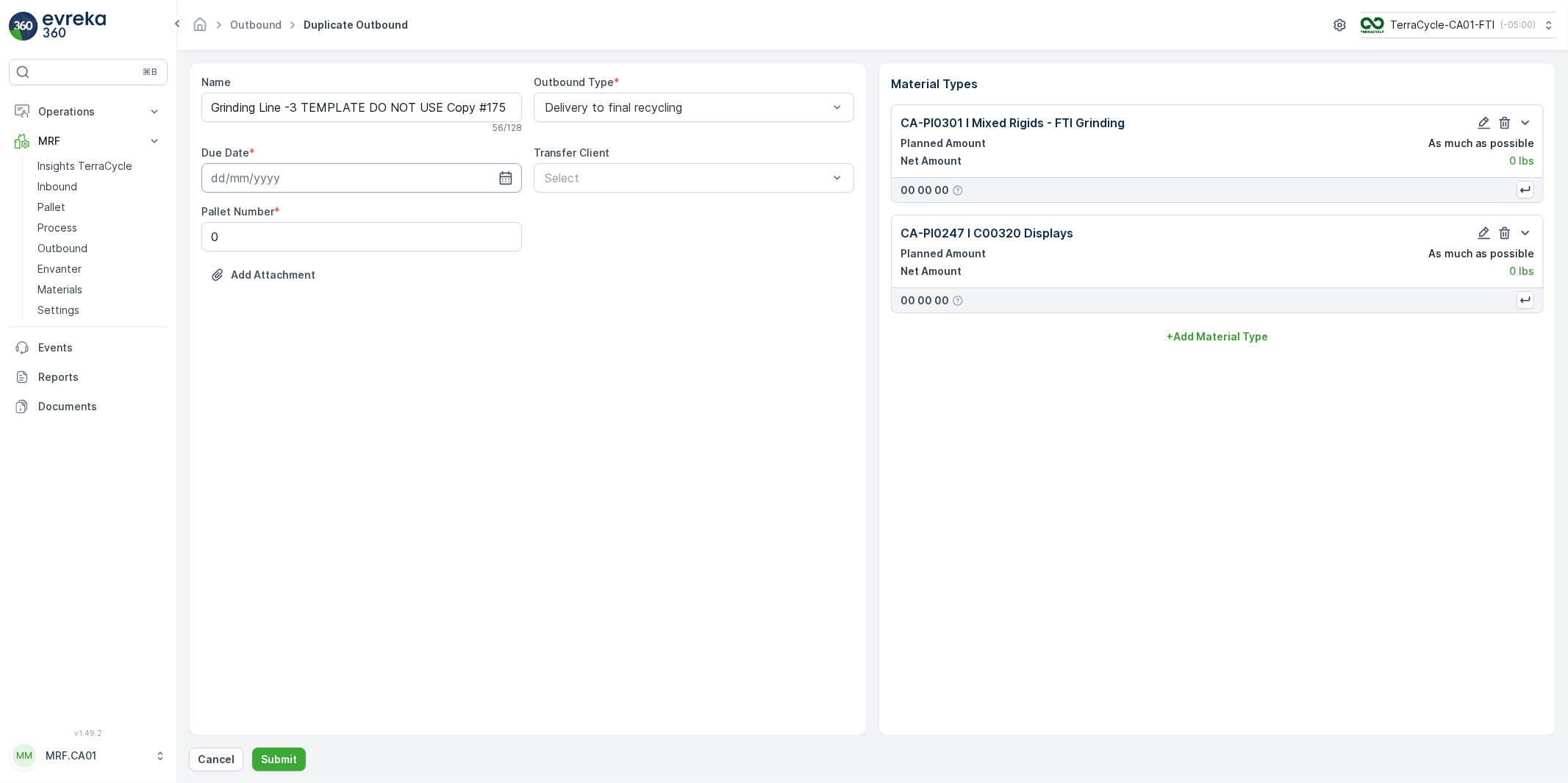
type input "[DATE]"
click at [376, 108] on input "Grinding Line -3 TEMPLATE DO NOT USE Copy #1756759260523" at bounding box center [361, 107] width 321 height 29
click at [381, 107] on input "Grinding Line -3 TEMPLATE DO NOT USE Copy #1756759260523" at bounding box center [361, 107] width 321 height 29
click at [375, 108] on input "Grinding Line -3 TEMPLATE DO NOT USE Copy #1756759260523" at bounding box center [361, 107] width 321 height 29
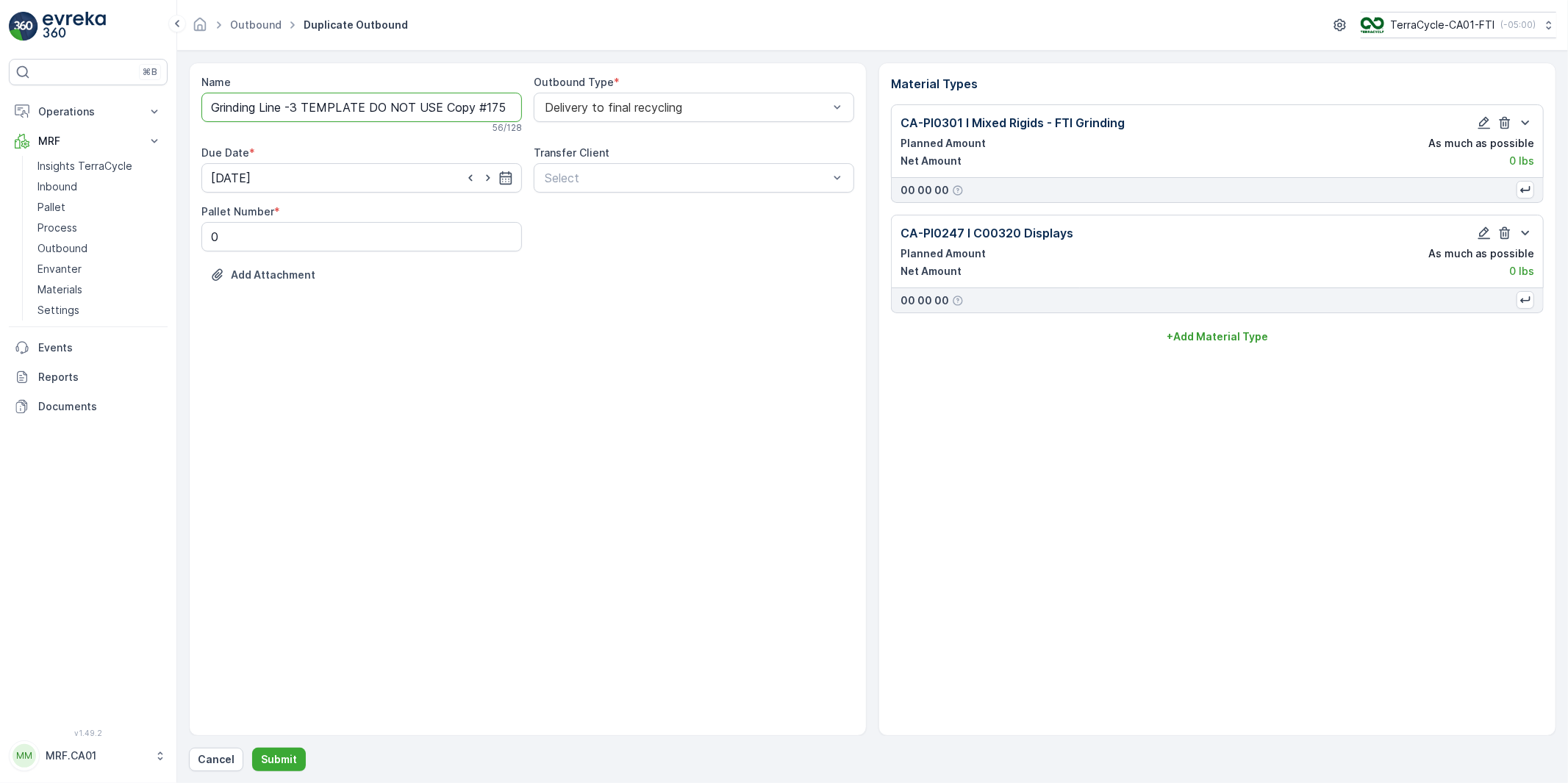
click at [375, 108] on input "Grinding Line -3 TEMPLATE DO NOT USE Copy #1756759260523" at bounding box center [361, 107] width 321 height 29
click at [377, 108] on input "Grinding Line -3 TEMPLATE DO NOT USE Copy #1756759260523" at bounding box center [361, 107] width 321 height 29
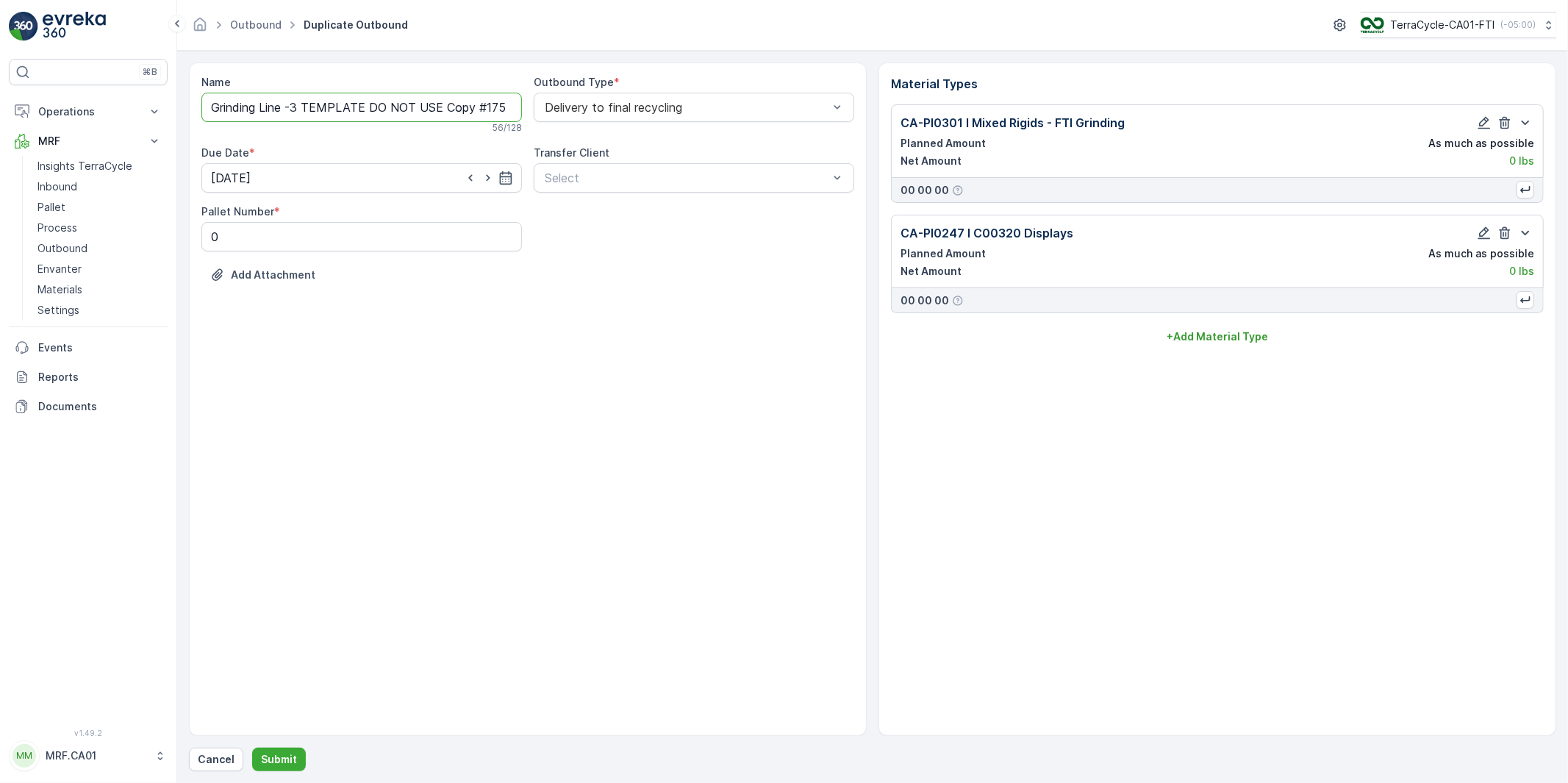
click at [376, 109] on input "Grinding Line -3 TEMPLATE DO NOT USE Copy #1756759260523" at bounding box center [361, 107] width 321 height 29
click at [376, 106] on input "Grinding Line -3 TEMPLATE DO NOT USE Copy #1756759260523" at bounding box center [361, 107] width 321 height 29
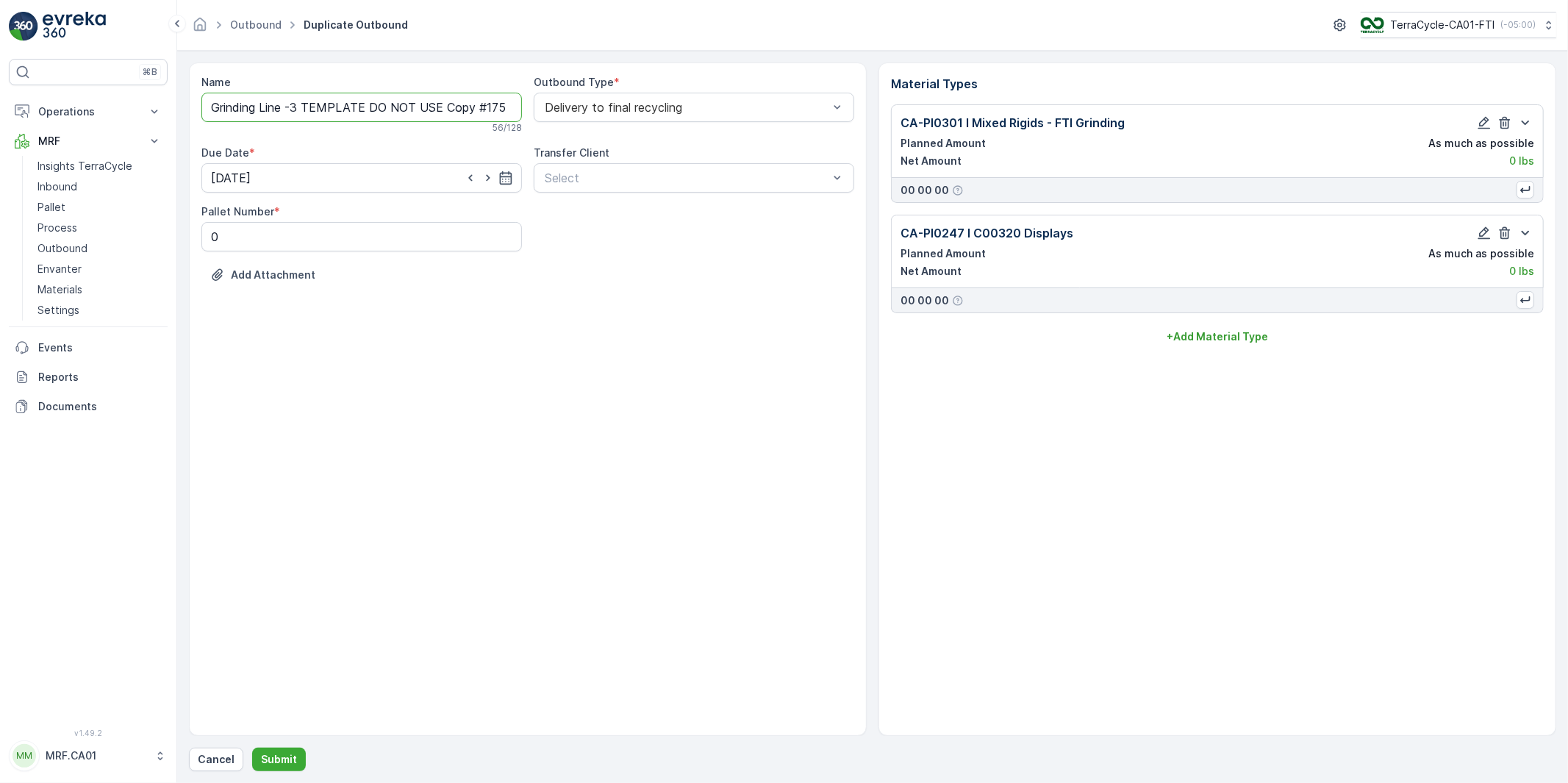
paste input "[DATE], FTI Grinding Line, FTI-082025-"
type input "[DATE], FTI Grinding Line, FTI-082025-3"
click at [508, 181] on icon "button" at bounding box center [506, 181] width 15 height 15
click at [368, 221] on p "[DATE]" at bounding box center [374, 217] width 34 height 15
click at [281, 387] on div "30" at bounding box center [279, 393] width 23 height 23
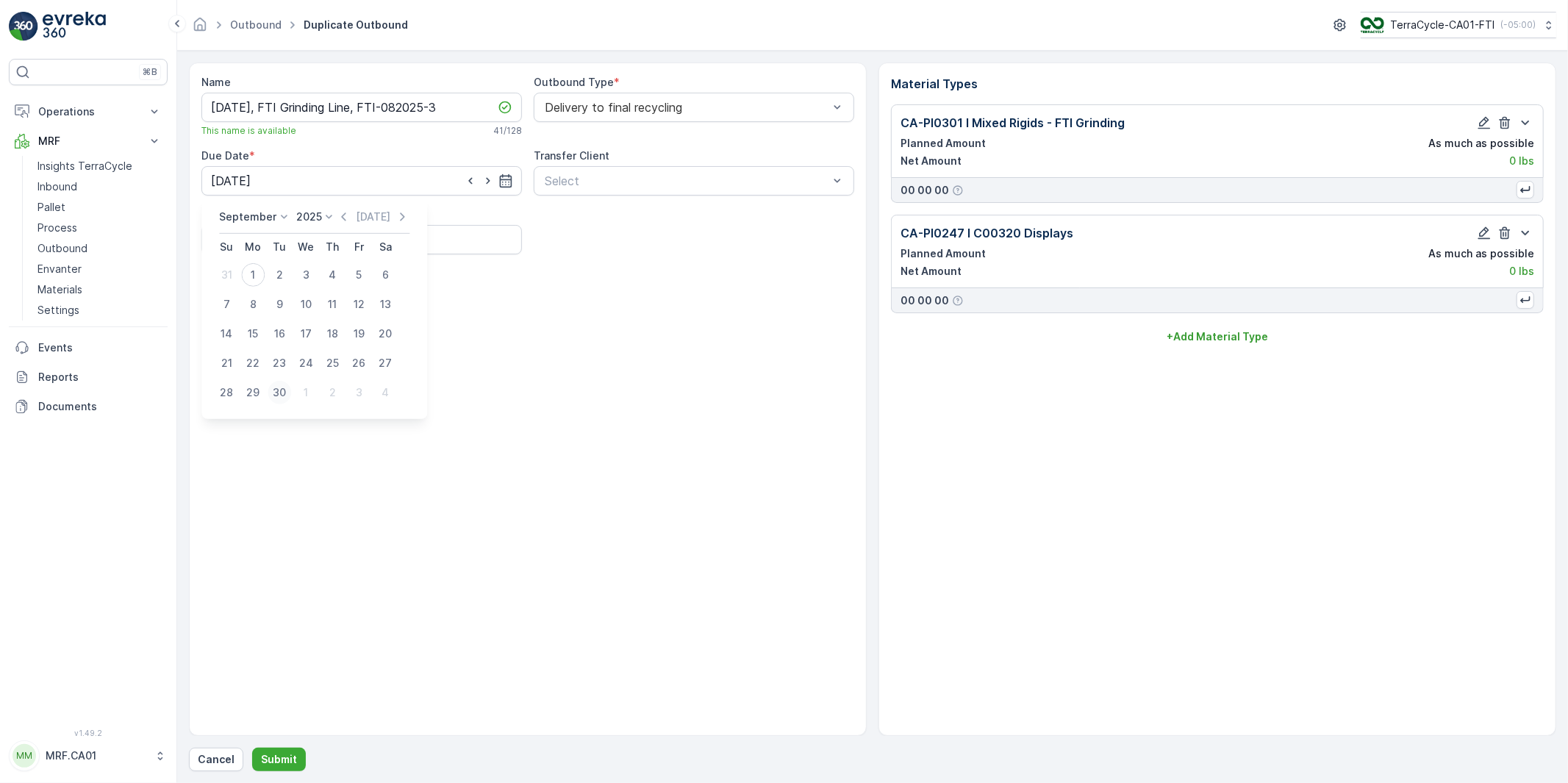
type input "[DATE]"
click at [277, 759] on p "Submit" at bounding box center [279, 760] width 36 height 15
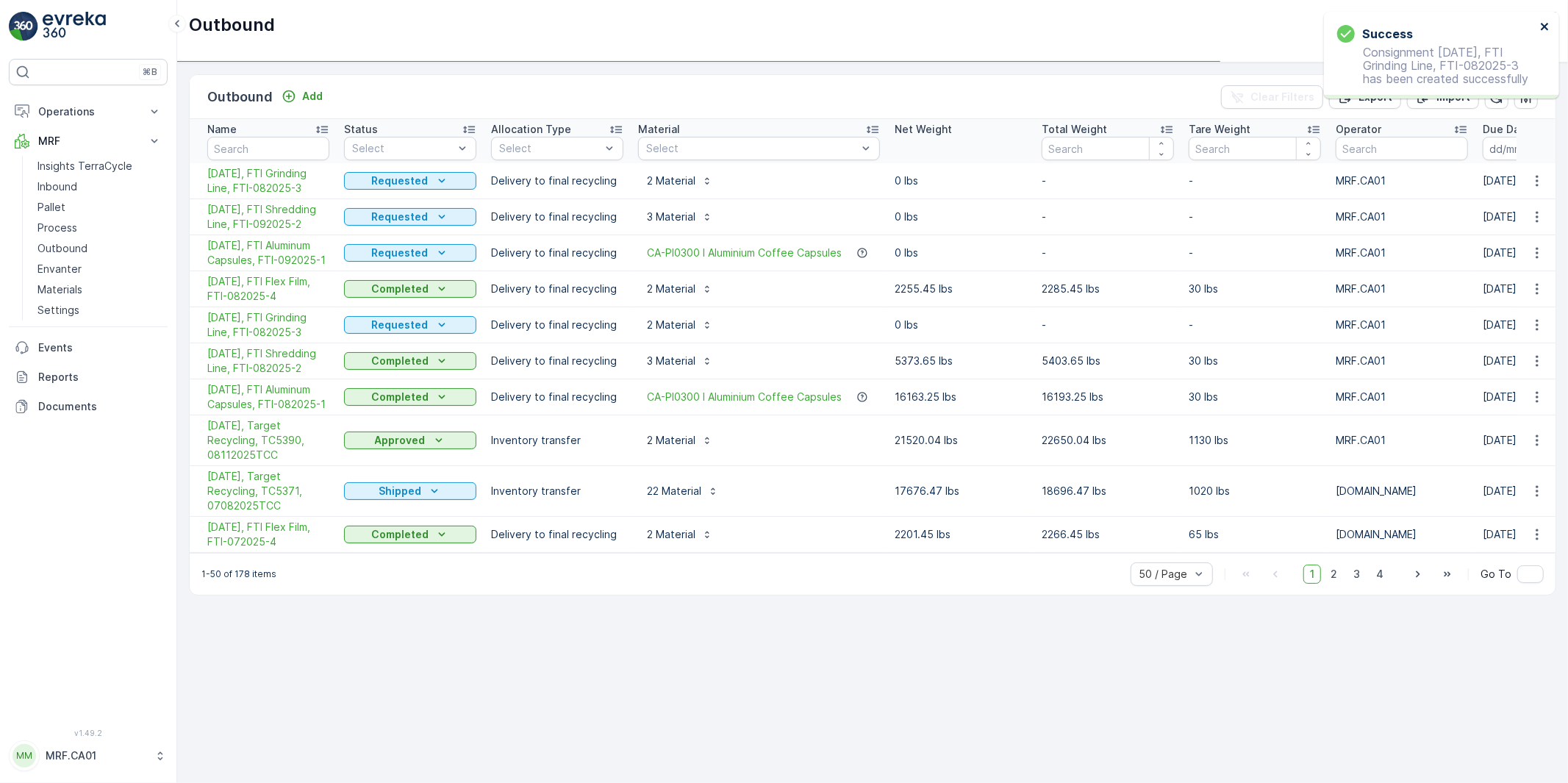
click at [1542, 25] on icon "close" at bounding box center [1544, 26] width 8 height 8
click at [309, 175] on span "[DATE], FTI Grinding Line, FTI-082025-3" at bounding box center [268, 180] width 122 height 29
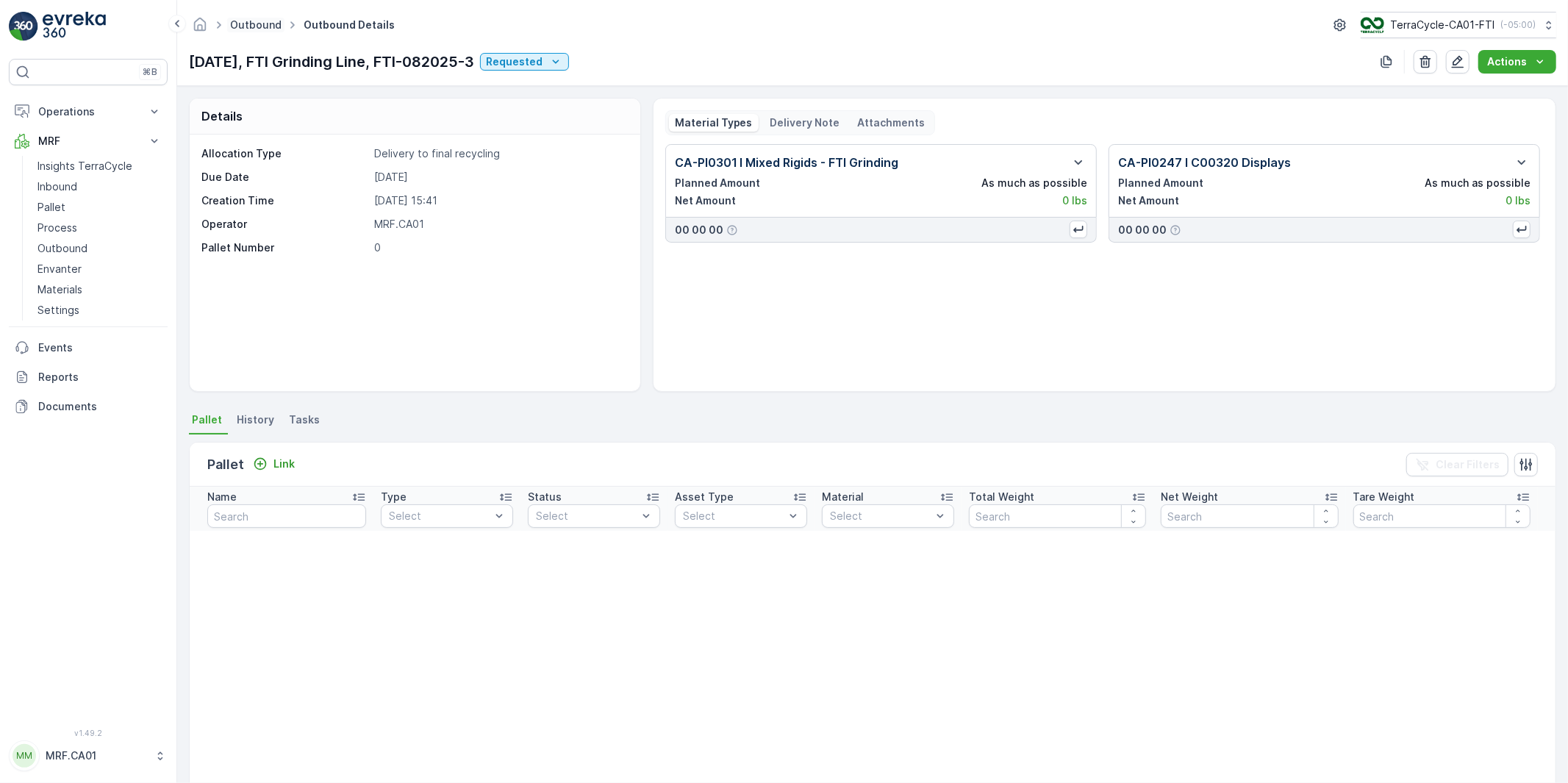
click at [245, 26] on link "Outbound" at bounding box center [255, 24] width 51 height 13
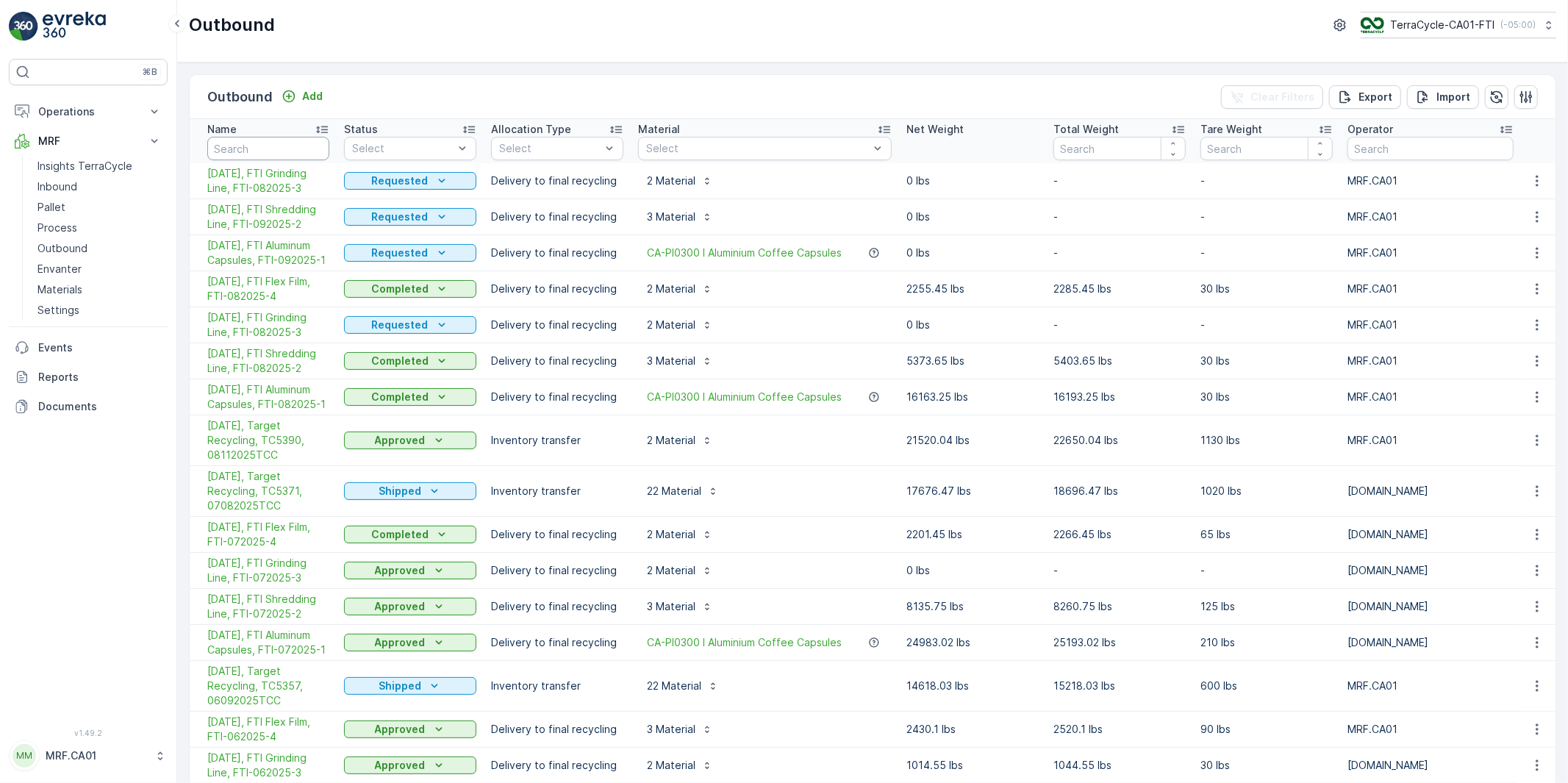
click at [265, 142] on input "text" at bounding box center [268, 148] width 122 height 23
type input "template"
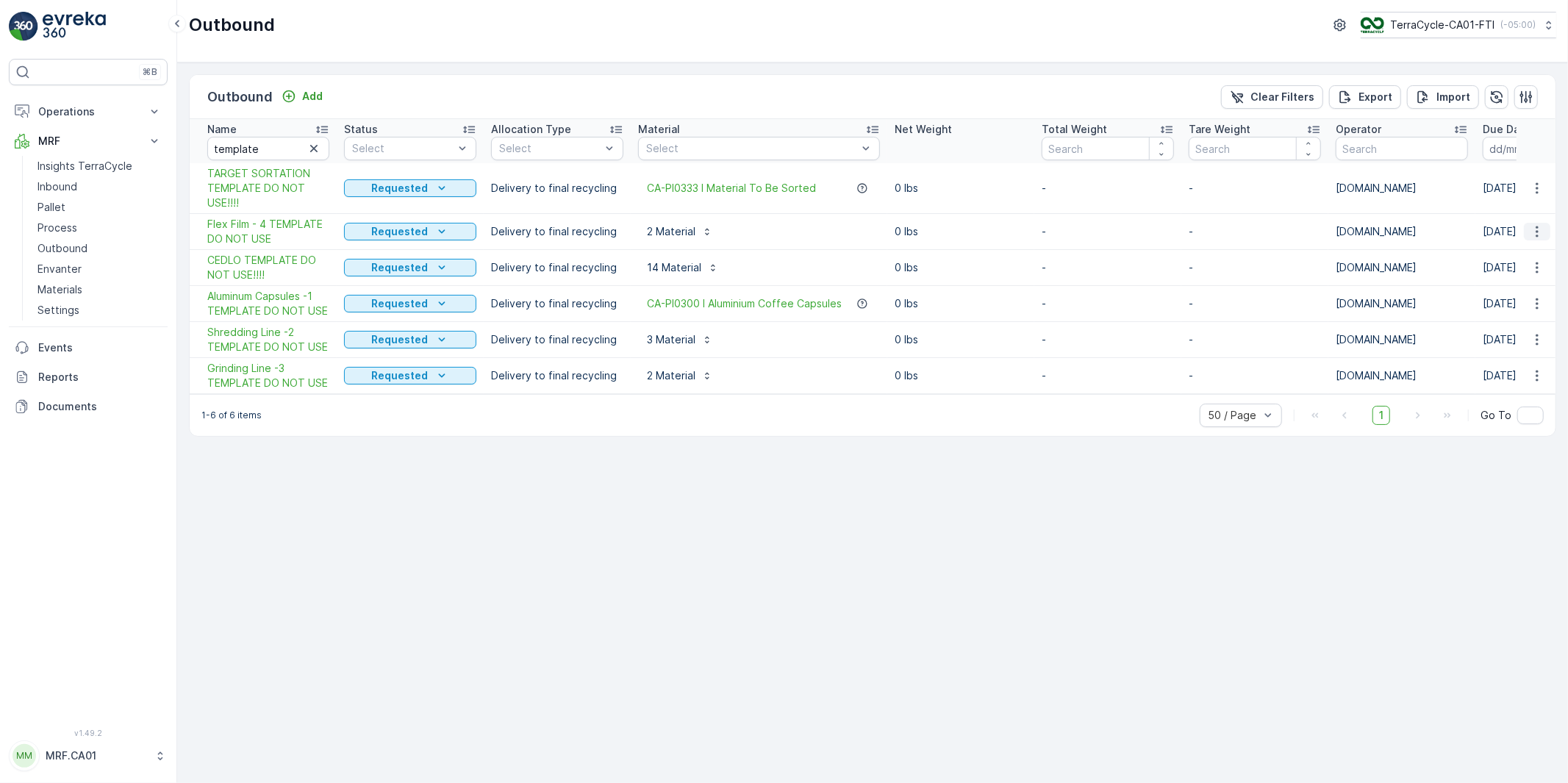
click at [1536, 226] on icon "button" at bounding box center [1536, 231] width 3 height 11
click at [1493, 290] on span "Duplicate Outbound" at bounding box center [1507, 295] width 100 height 15
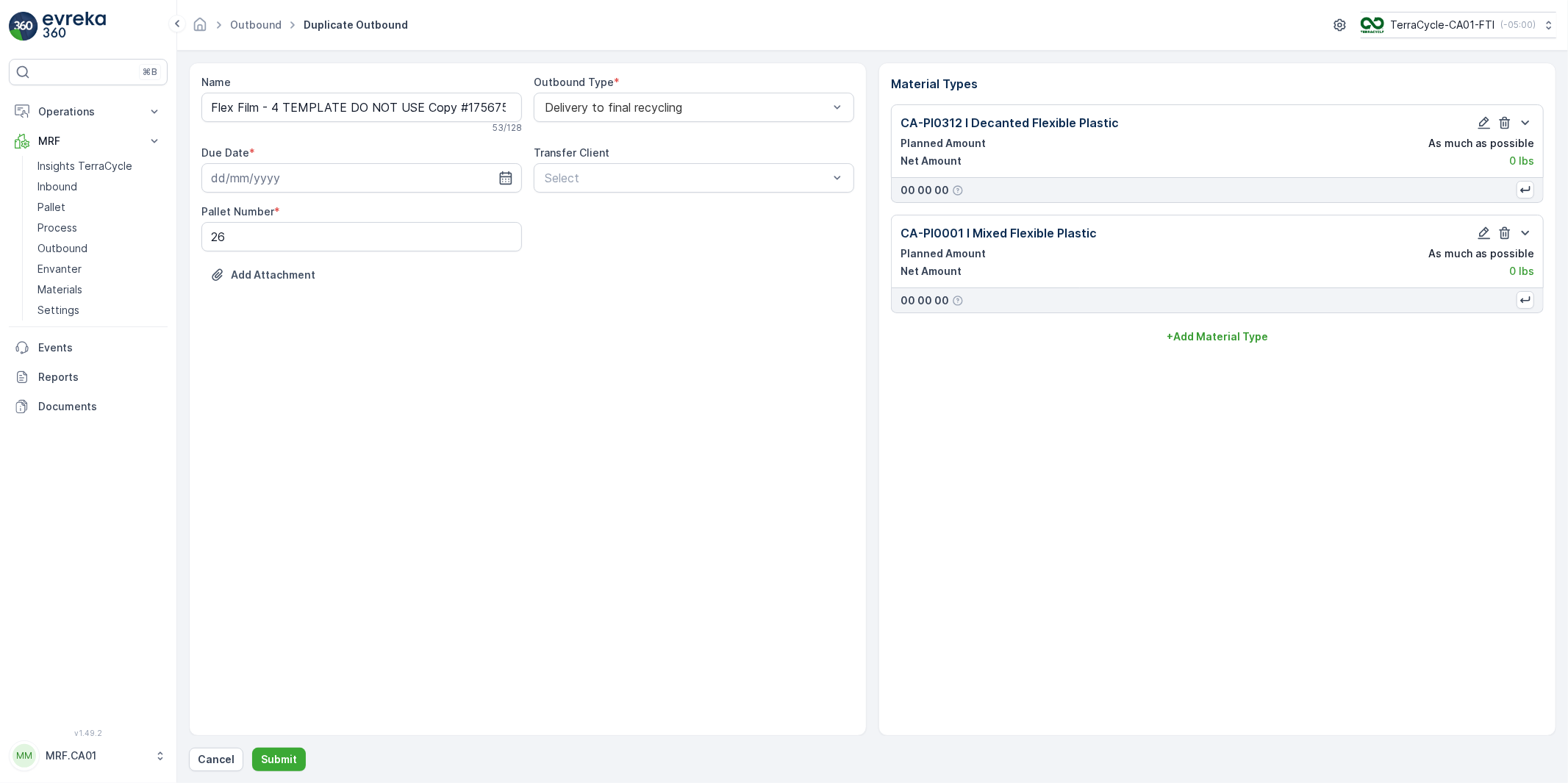
type input "[DATE]"
click at [311, 106] on input "Flex Film - 4 TEMPLATE DO NOT USE Copy #1756759308437" at bounding box center [361, 107] width 321 height 29
paste input "[DATE], FTI Flex Film, FTI-082025-4"
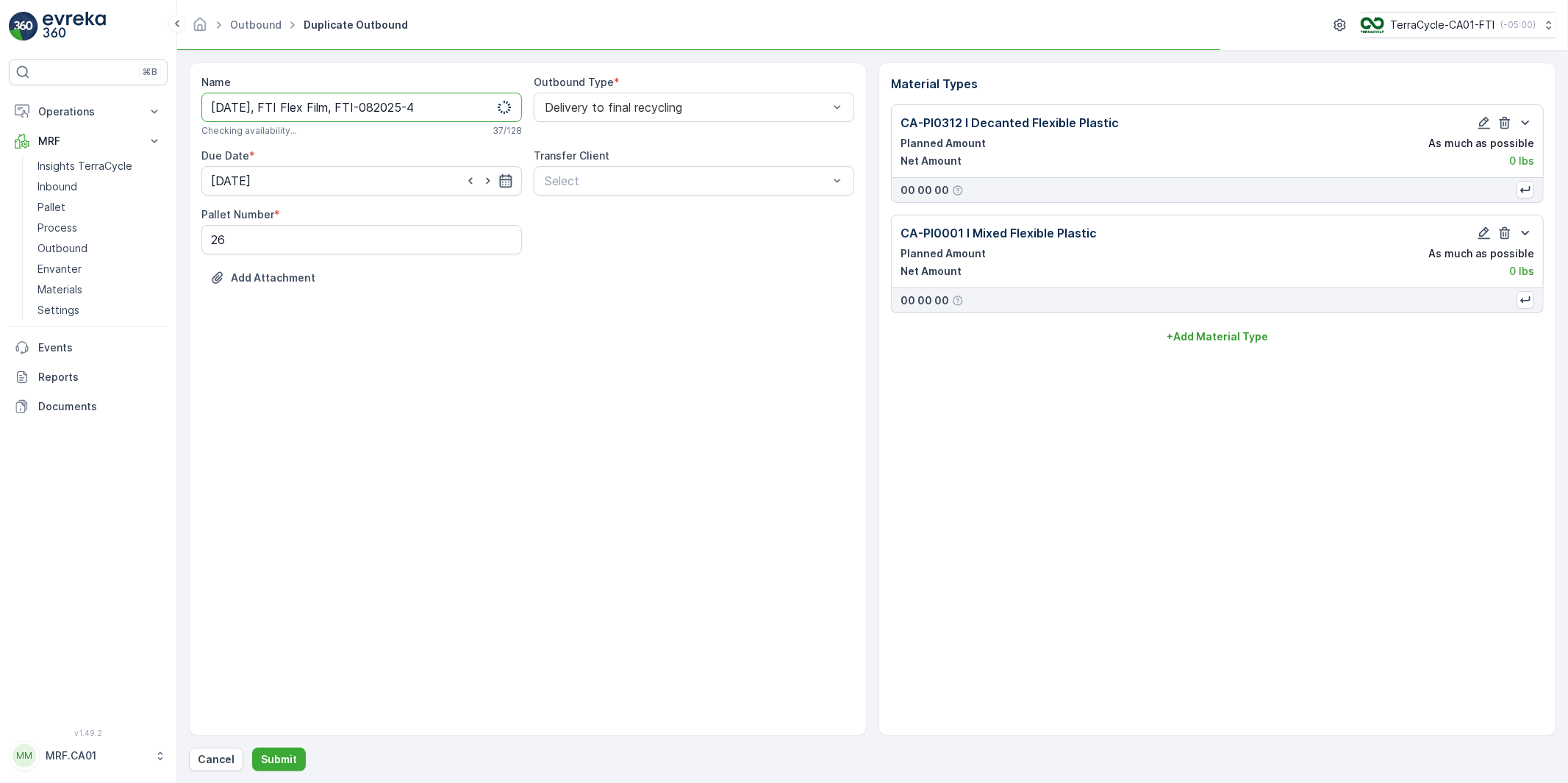
type input "[DATE], FTI Flex Film, FTI-082025-4"
click at [504, 177] on icon "button" at bounding box center [506, 181] width 15 height 15
click at [366, 214] on p "[DATE]" at bounding box center [356, 217] width 34 height 15
click at [280, 392] on div "30" at bounding box center [279, 393] width 23 height 23
type input "[DATE]"
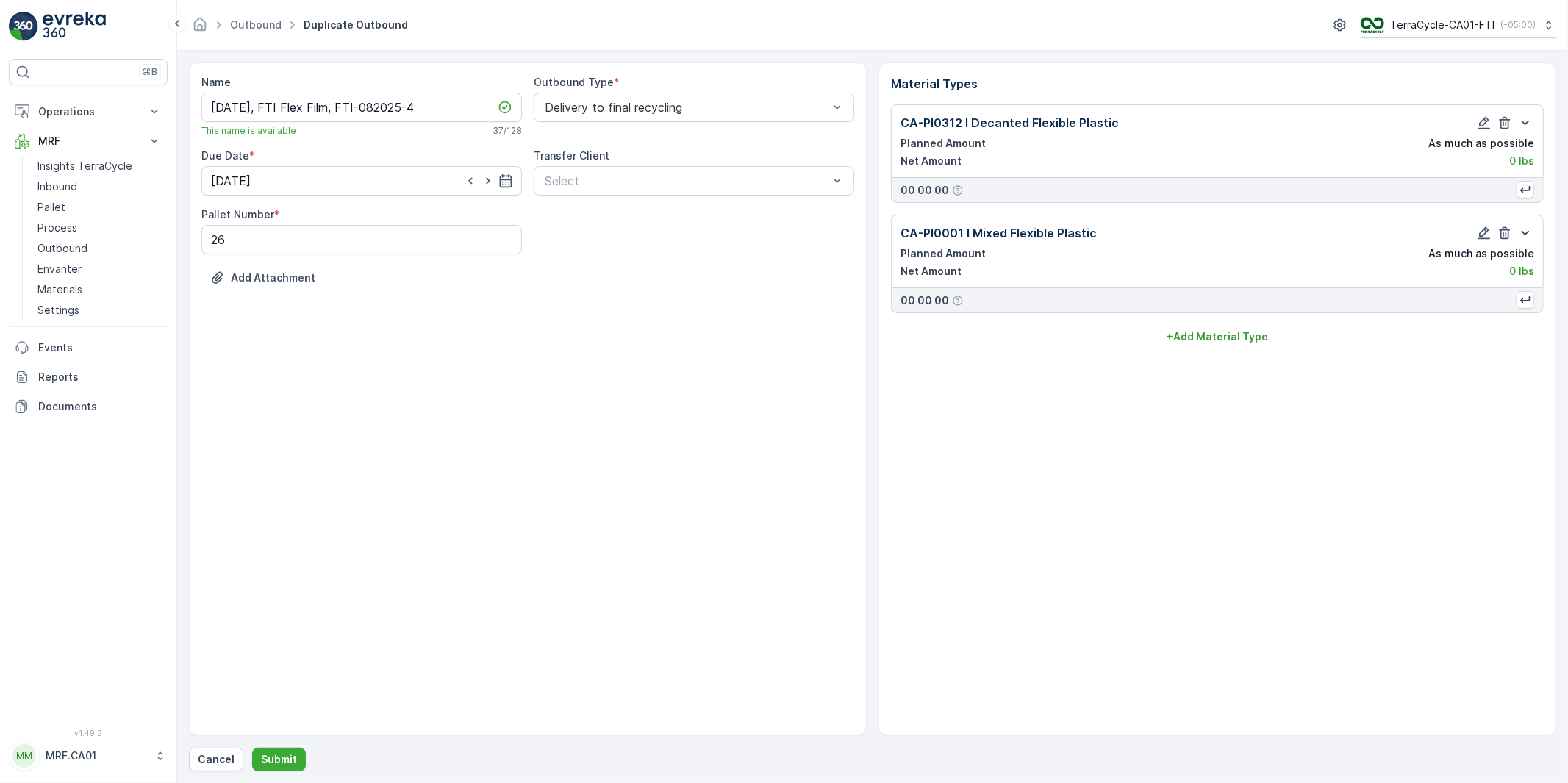
click at [429, 347] on div "Name [DATE], FTI Flex Film, FTI-082025-4 This name is available 37 / 128 Outbou…" at bounding box center [528, 399] width 678 height 673
click at [276, 761] on p "Submit" at bounding box center [279, 760] width 36 height 15
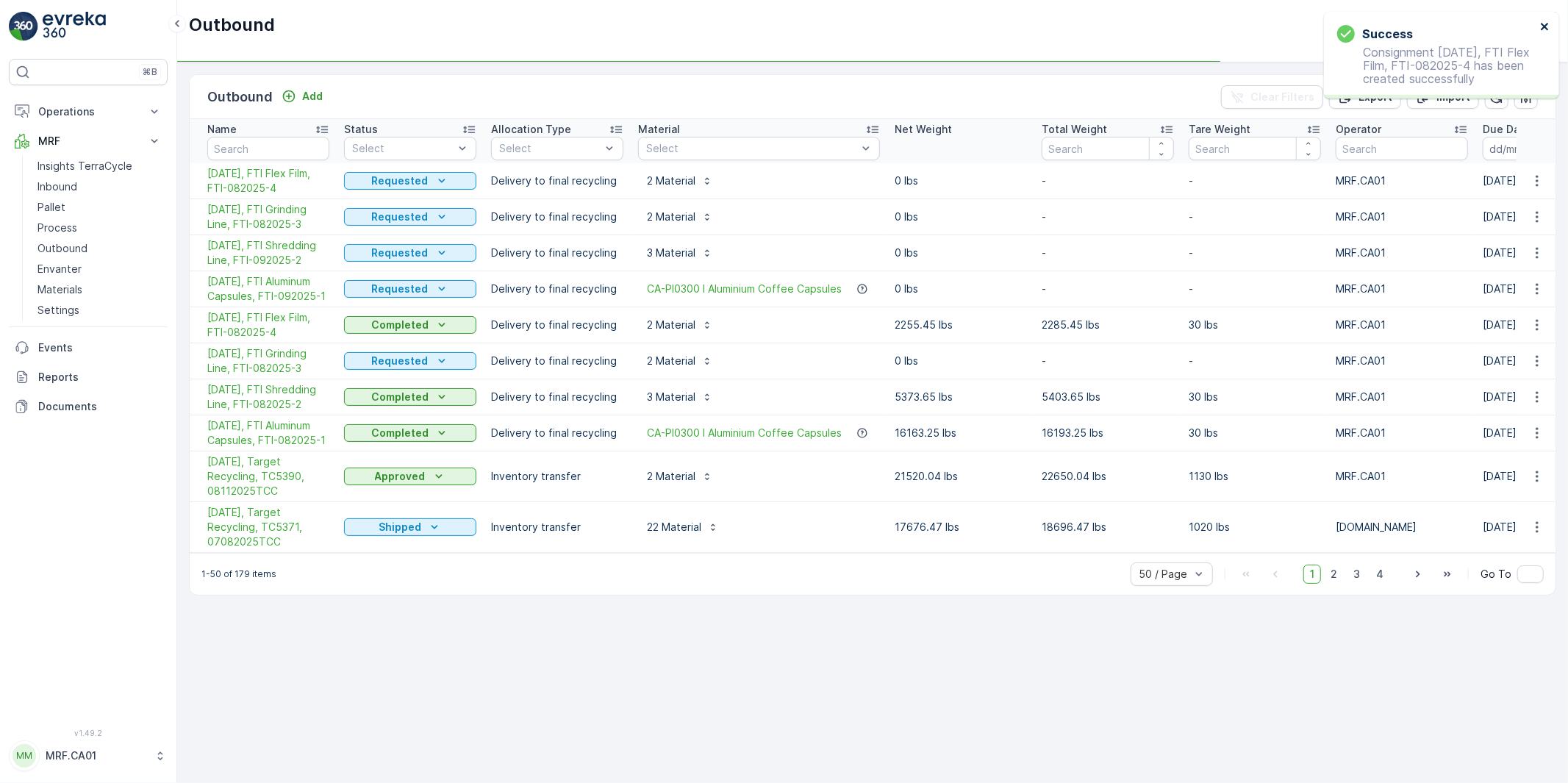
click at [1545, 27] on icon "close" at bounding box center [1544, 26] width 8 height 8
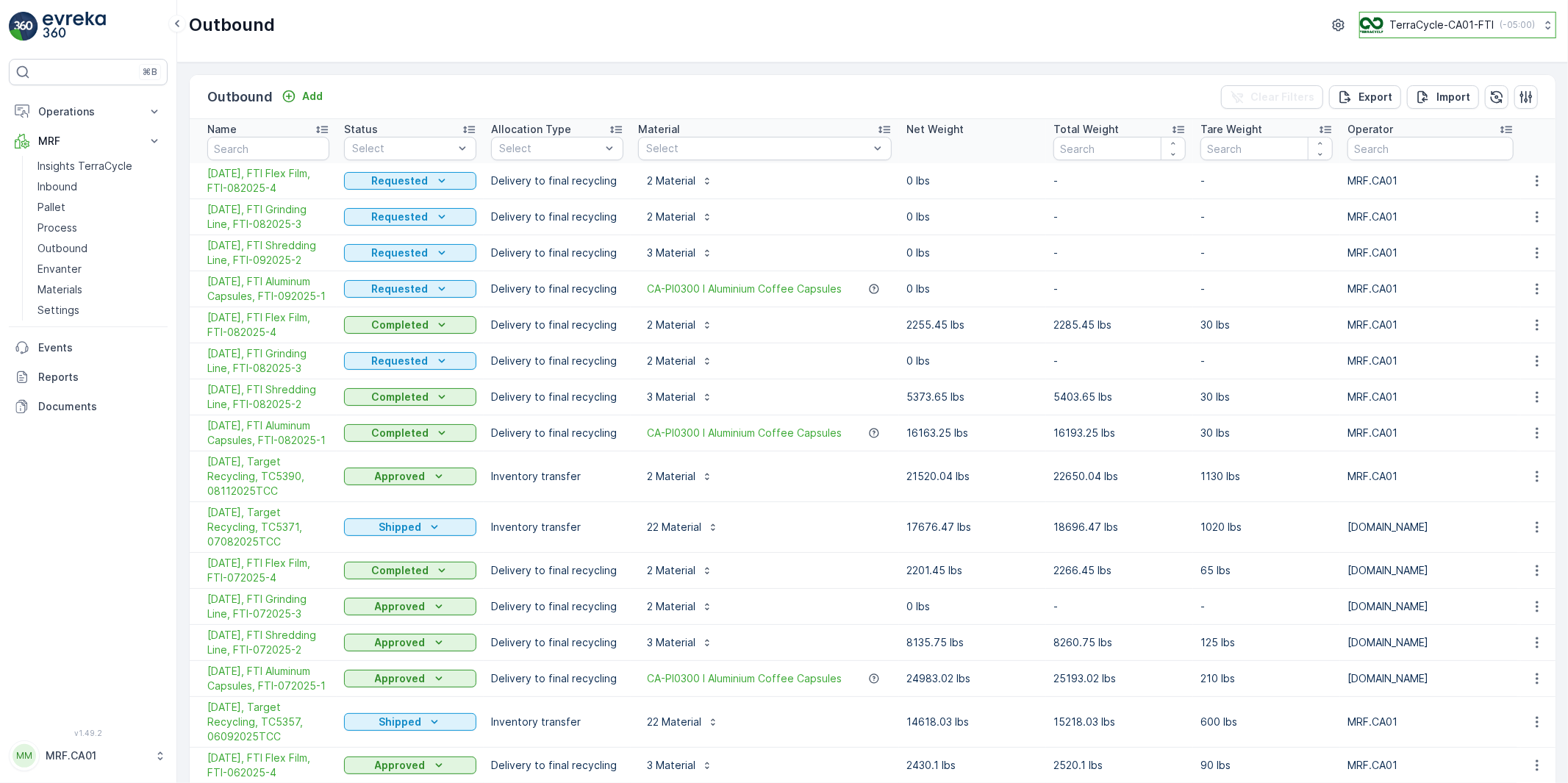
click at [1443, 28] on p "TerraCycle-CA01-FTI" at bounding box center [1441, 25] width 105 height 15
click at [1070, 49] on div "Outbound TerraCycle-CA01-FTI ( -05:00 ) TerraCycle-CA01-FTI EST (-05:00)" at bounding box center [872, 31] width 1390 height 63
